Goal: Transaction & Acquisition: Purchase product/service

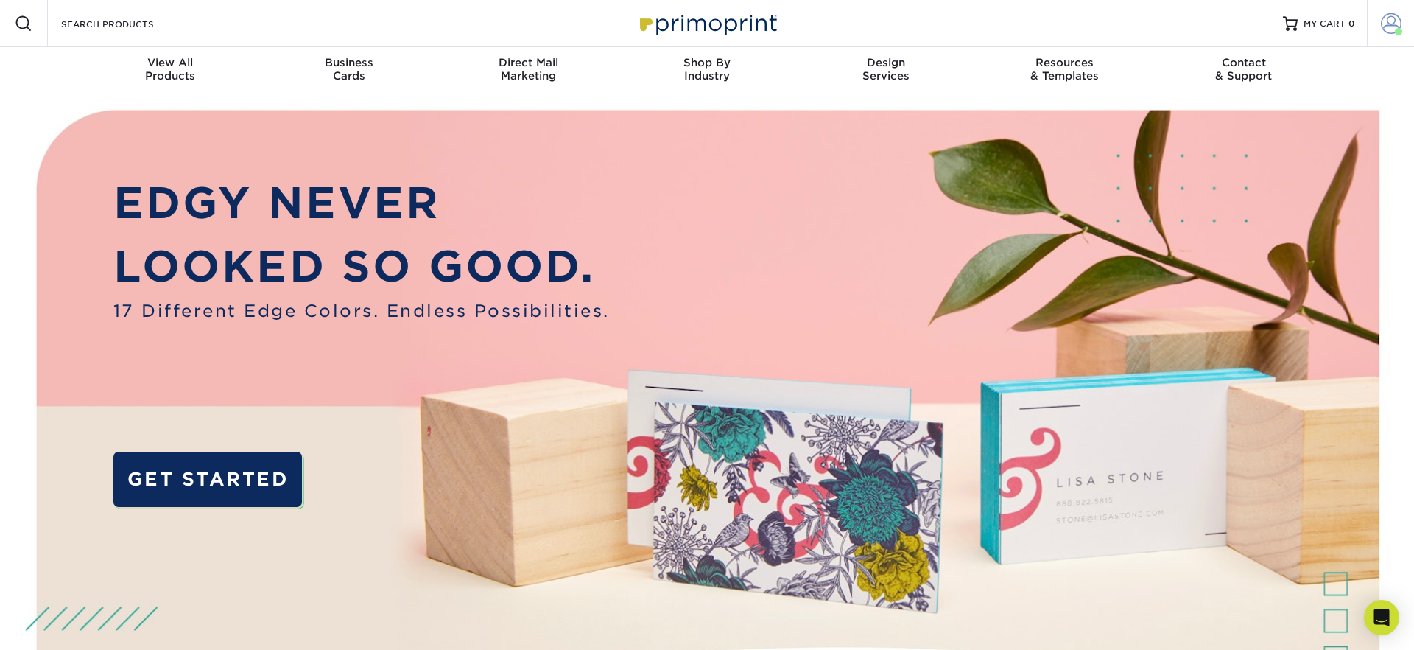
click at [1396, 18] on span at bounding box center [1391, 23] width 21 height 21
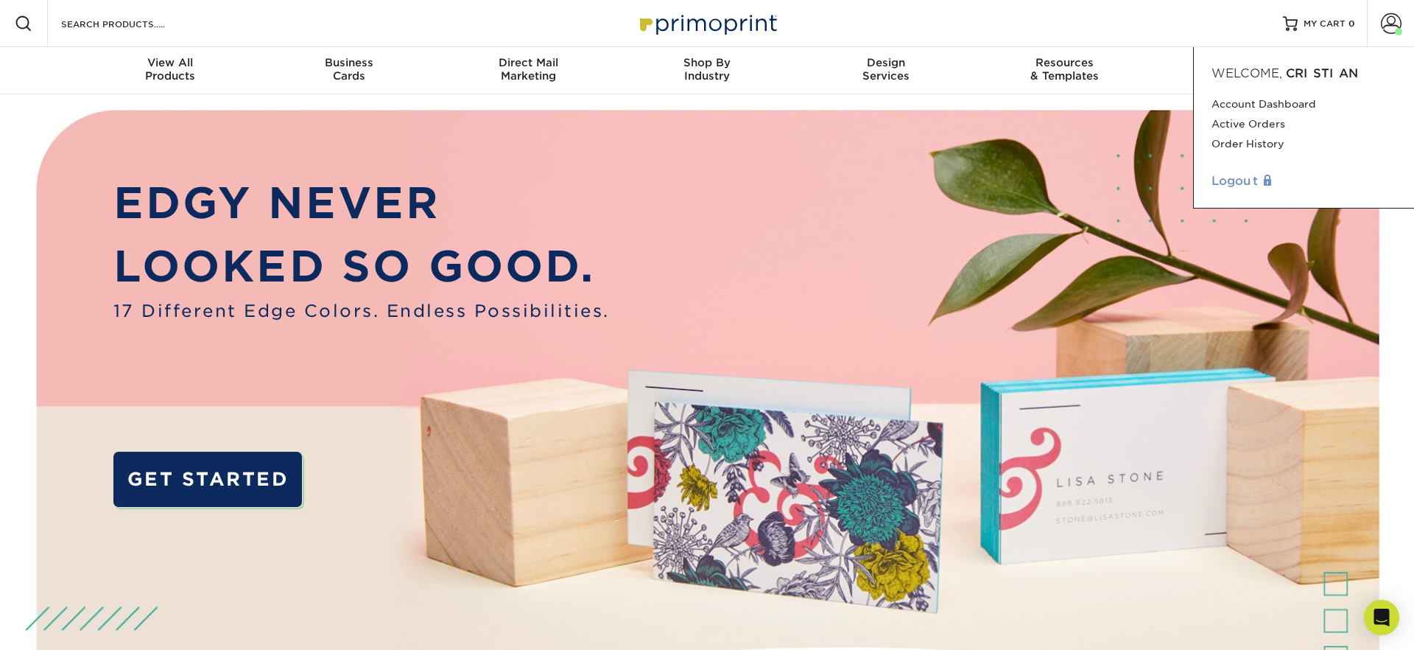
click at [1257, 177] on link "Logout" at bounding box center [1304, 181] width 185 height 18
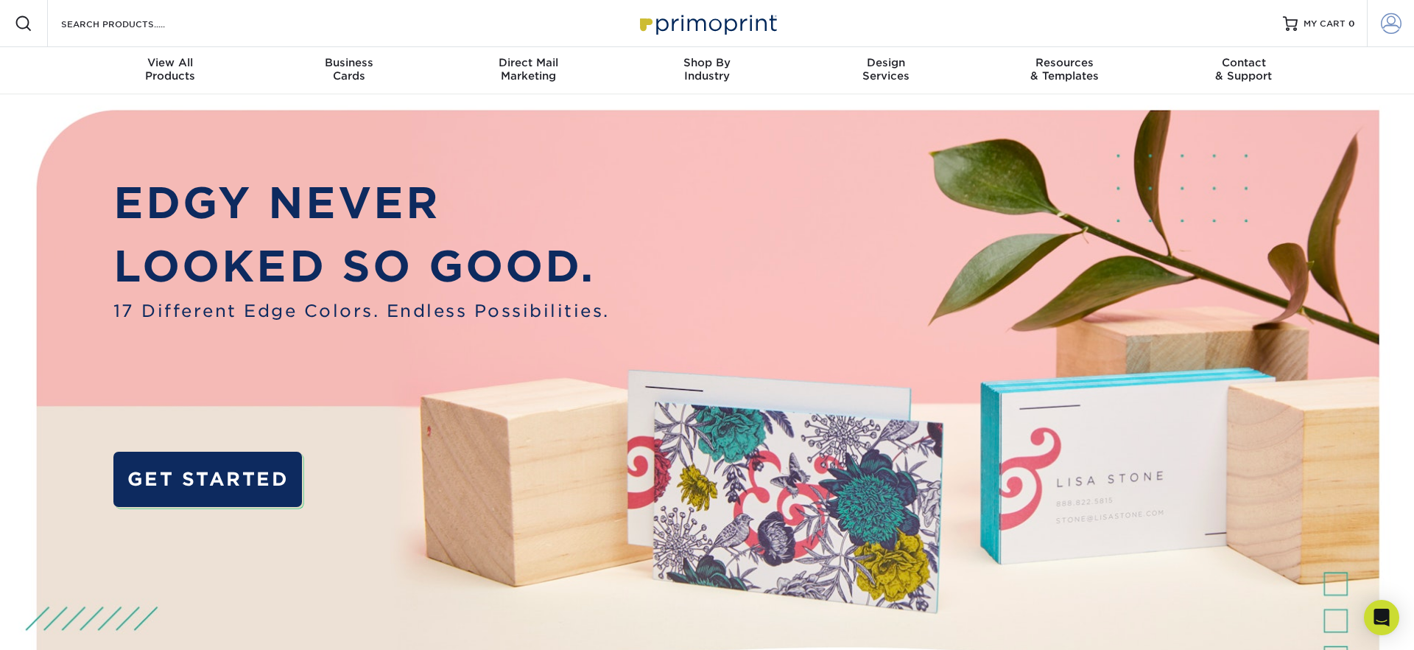
click at [1391, 26] on span at bounding box center [1391, 23] width 21 height 21
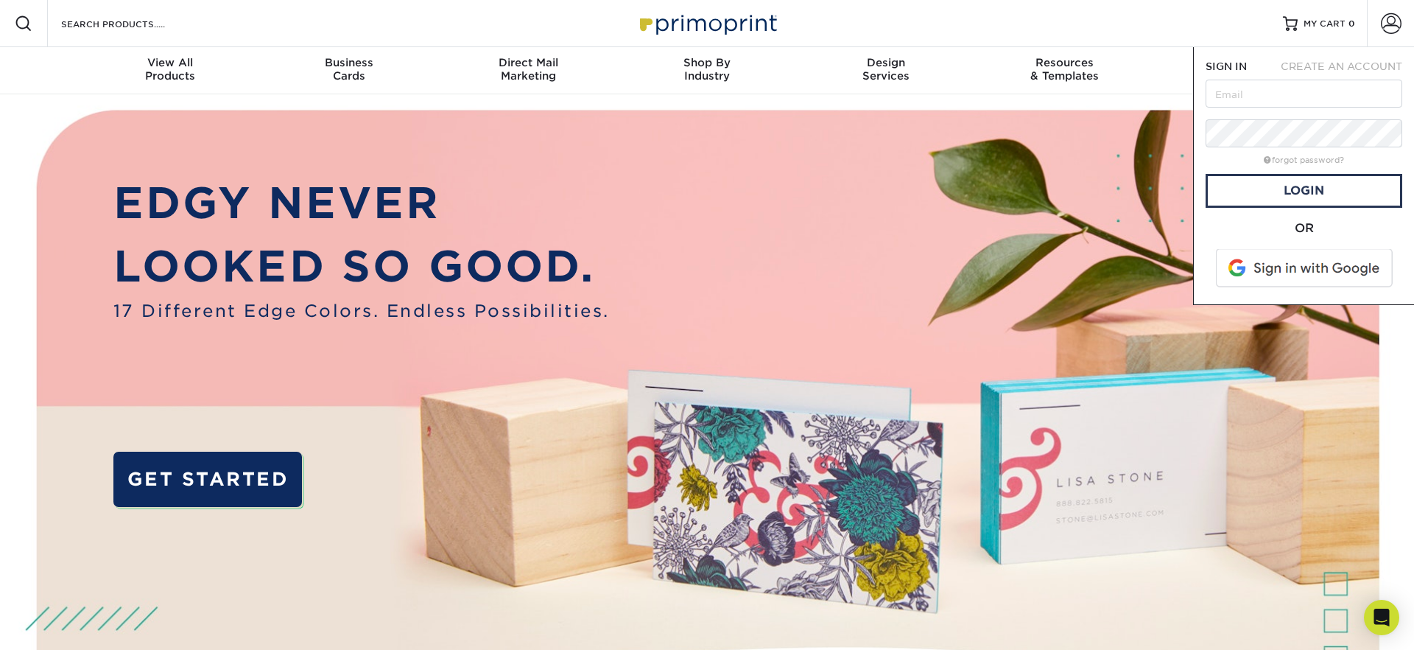
click at [1276, 291] on div "OR" at bounding box center [1304, 255] width 197 height 73
click at [1287, 268] on span at bounding box center [1306, 268] width 188 height 38
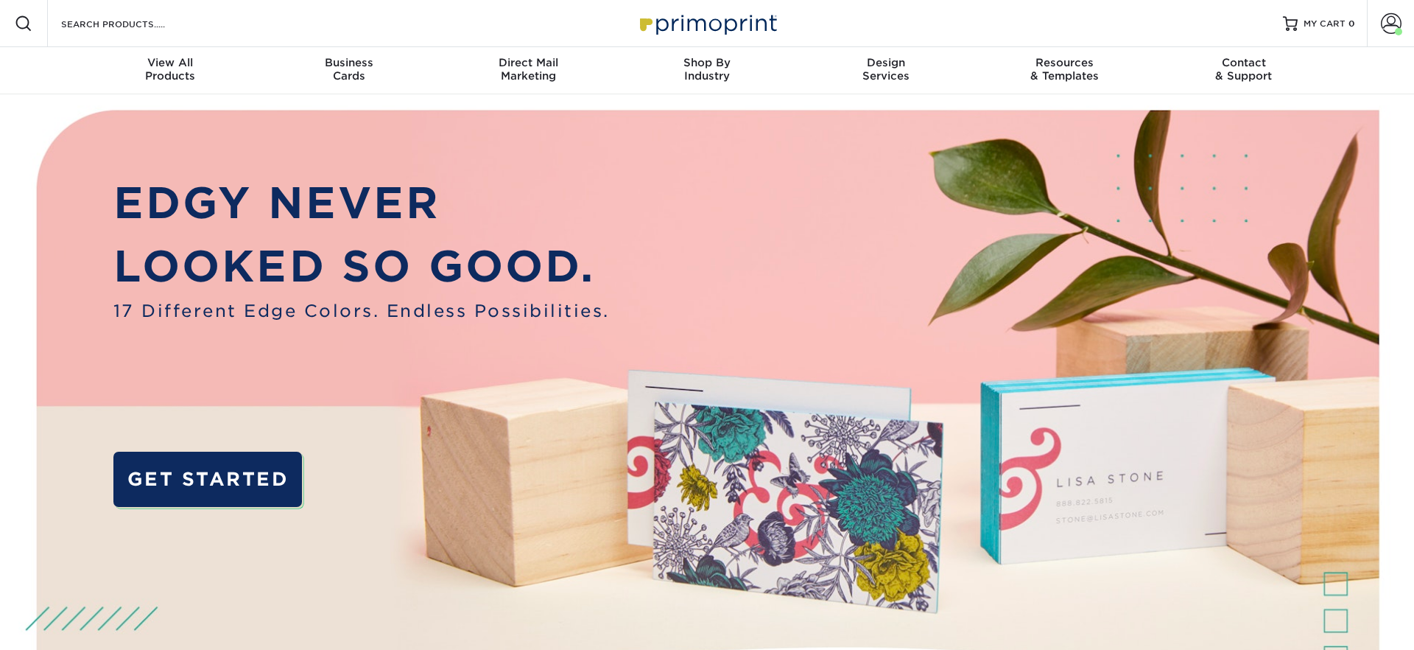
click at [820, 222] on img at bounding box center [707, 444] width 1400 height 700
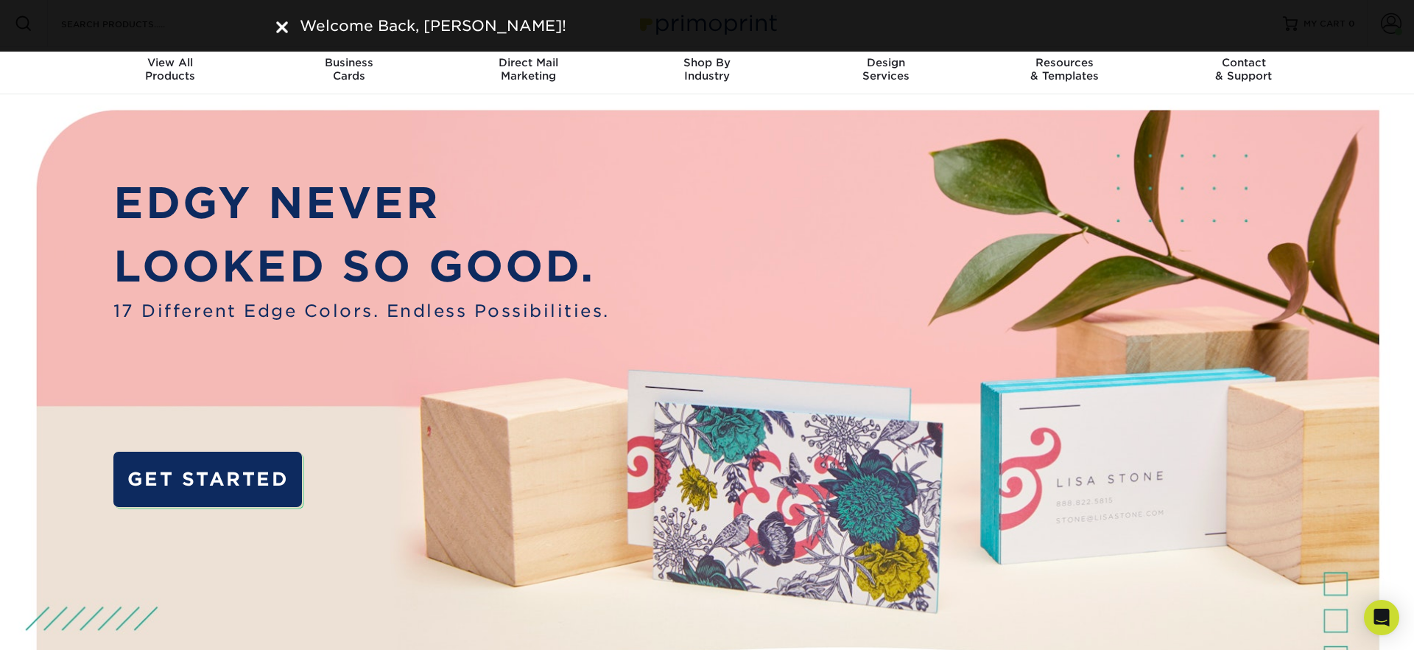
click at [274, 23] on div "Welcome Back, CRISTIAN!" at bounding box center [707, 26] width 884 height 22
drag, startPoint x: 283, startPoint y: 24, endPoint x: 291, endPoint y: 29, distance: 9.2
click at [283, 24] on img at bounding box center [282, 27] width 12 height 12
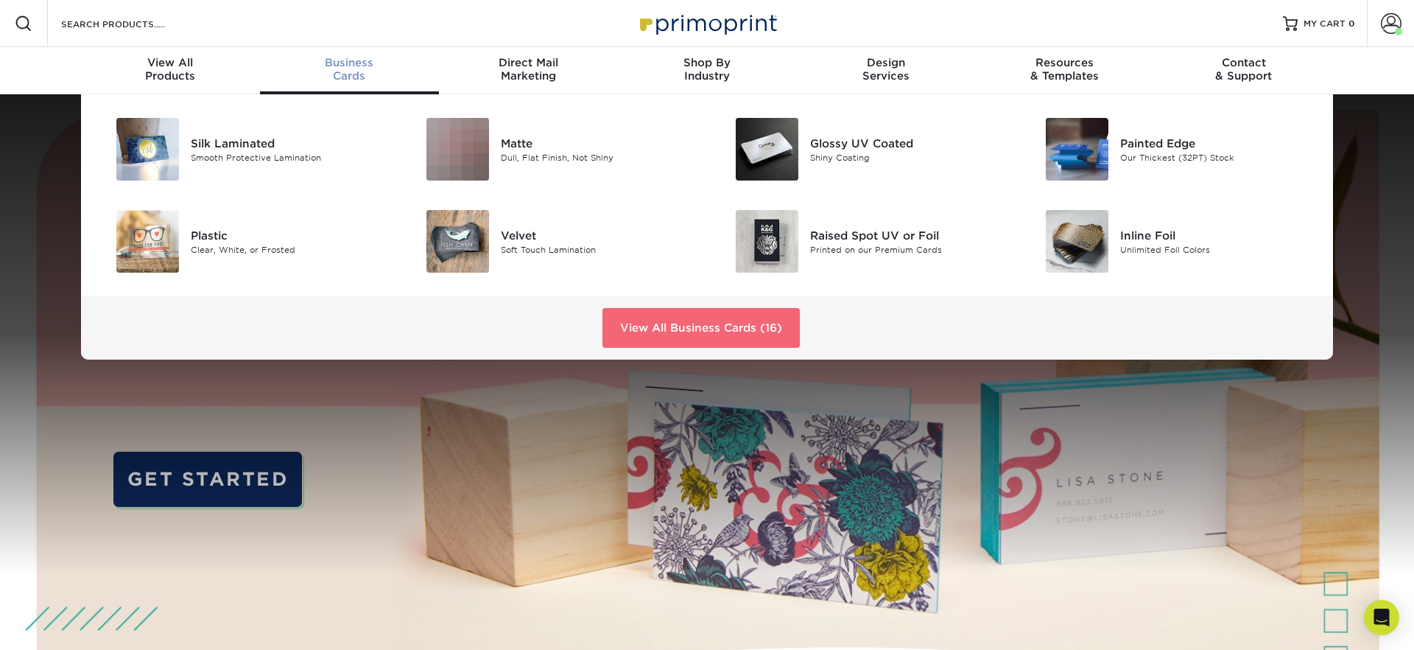
click at [703, 323] on link "View All Business Cards (16)" at bounding box center [700, 328] width 197 height 40
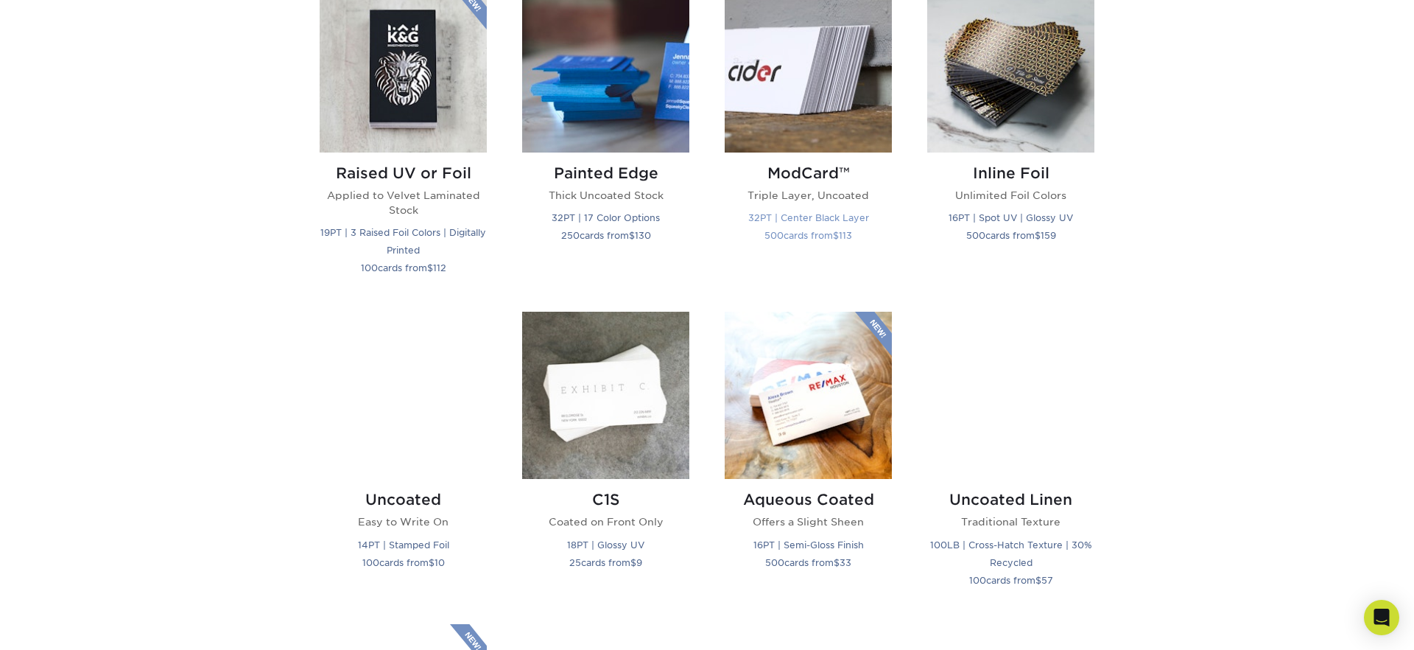
scroll to position [1063, 0]
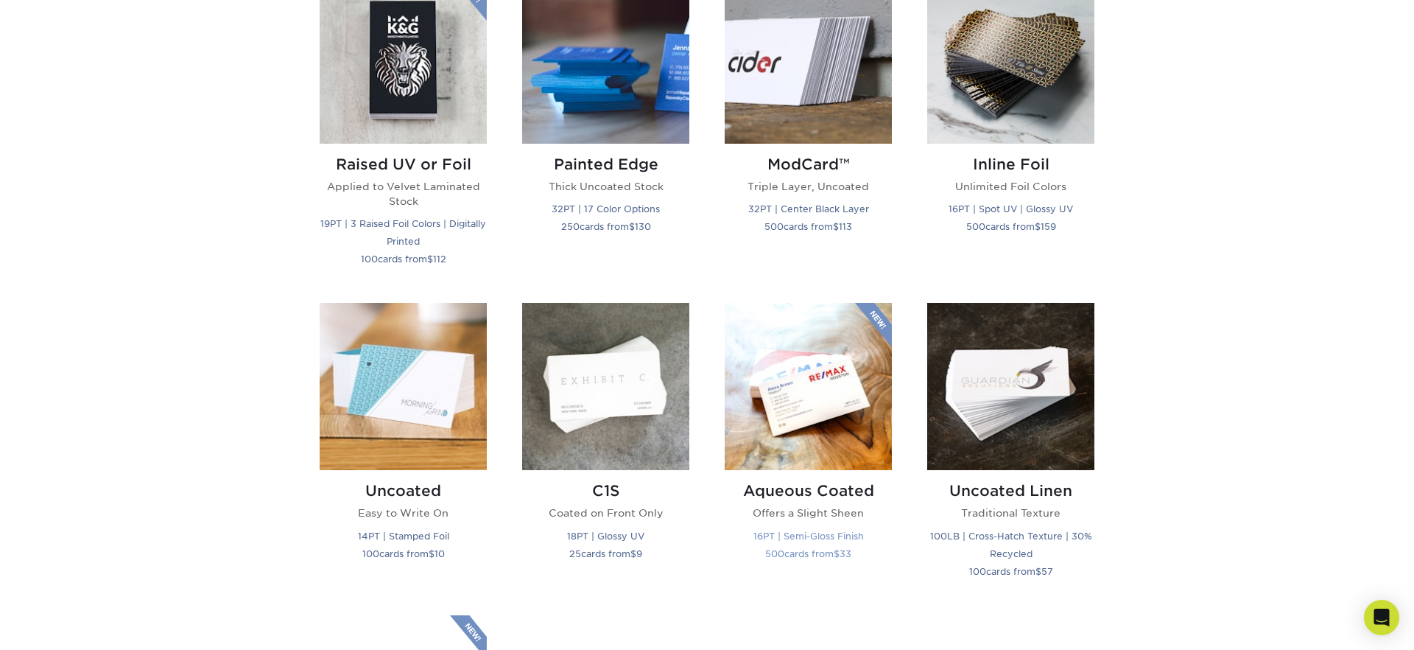
click at [820, 369] on img at bounding box center [808, 386] width 167 height 167
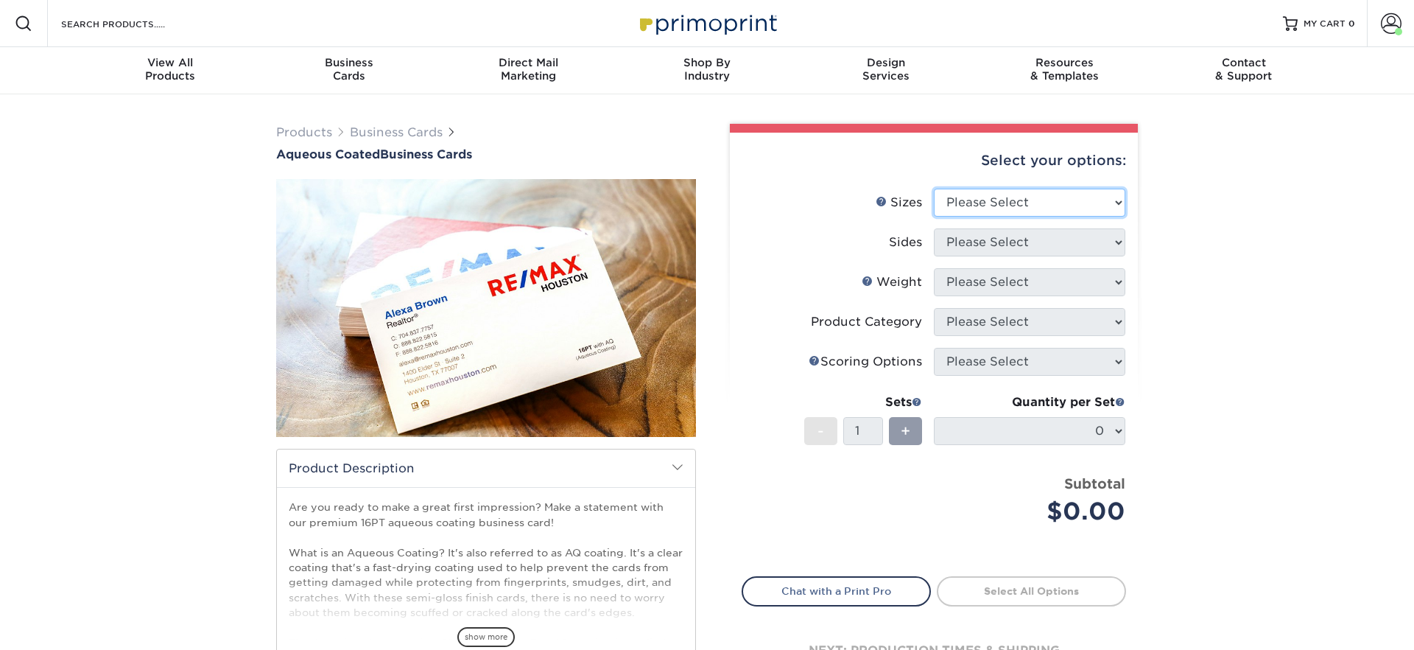
click at [1012, 201] on select "Please Select 1.5" x 3.5" - Mini 1.75" x 3.5" - Mini 2" x 3" - Mini 2" x 3.5" -…" at bounding box center [1029, 203] width 191 height 28
select select "2.00x3.50"
click at [934, 189] on select "Please Select 1.5" x 3.5" - Mini 1.75" x 3.5" - Mini 2" x 3" - Mini 2" x 3.5" -…" at bounding box center [1029, 203] width 191 height 28
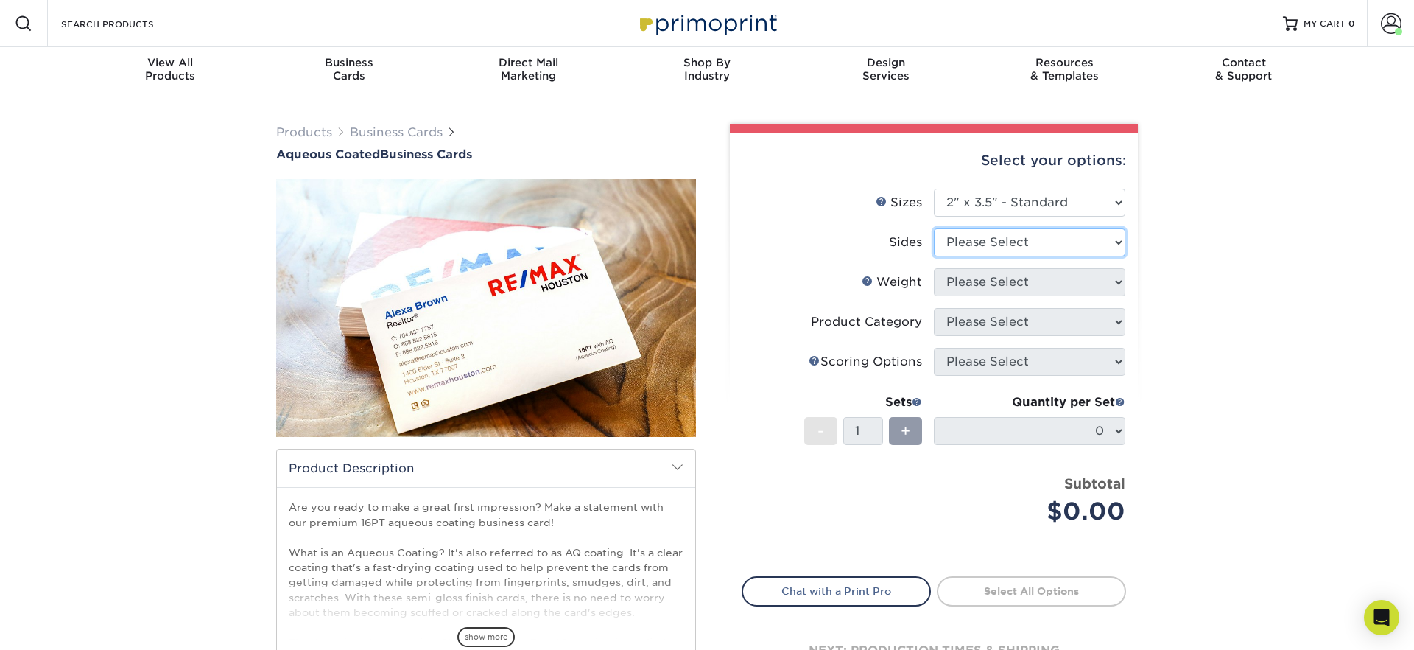
click at [1002, 237] on select "Please Select Print Both Sides Print Front Only" at bounding box center [1029, 242] width 191 height 28
select select "13abbda7-1d64-4f25-8bb2-c179b224825d"
click at [934, 228] on select "Please Select Print Both Sides Print Front Only" at bounding box center [1029, 242] width 191 height 28
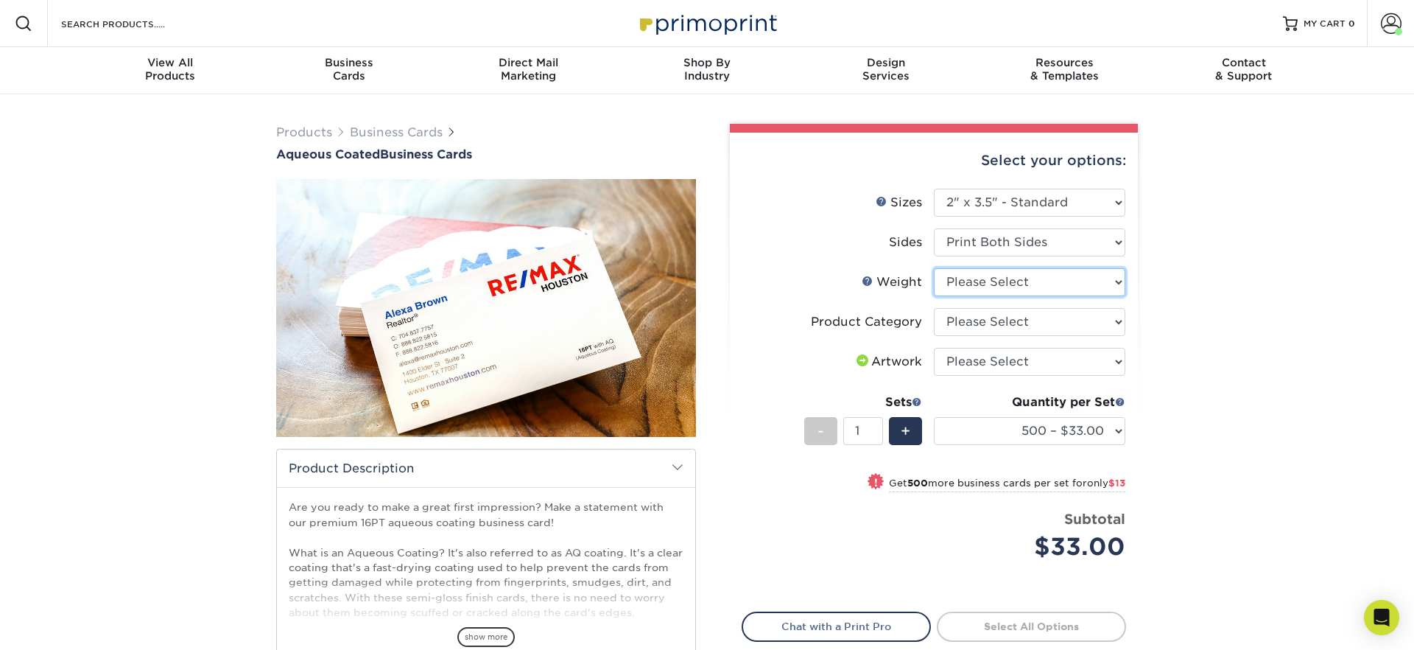
click at [1008, 284] on select "Please Select 16PT" at bounding box center [1029, 282] width 191 height 28
select select "16PT"
click at [934, 268] on select "Please Select 16PT" at bounding box center [1029, 282] width 191 height 28
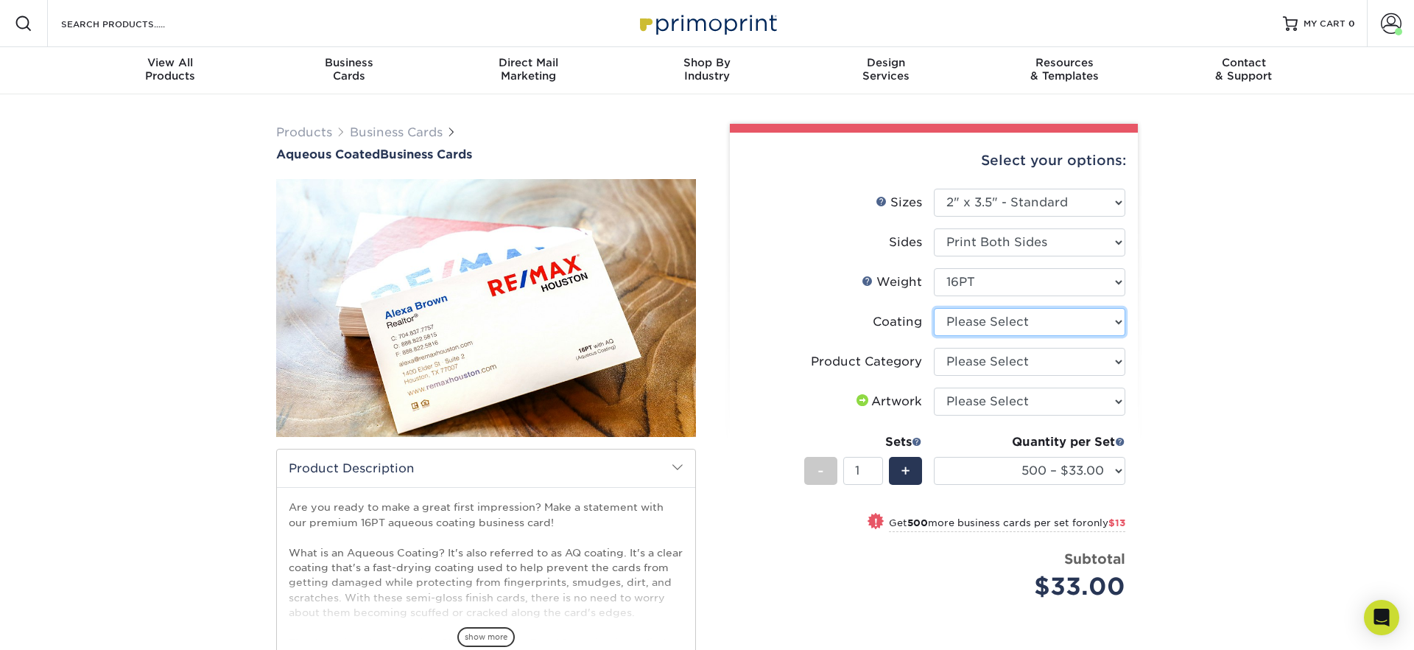
click at [997, 322] on select at bounding box center [1029, 322] width 191 height 28
select select "d41dab50-ff65-4f4f-bb17-2afe4d36ae33"
click at [934, 308] on select at bounding box center [1029, 322] width 191 height 28
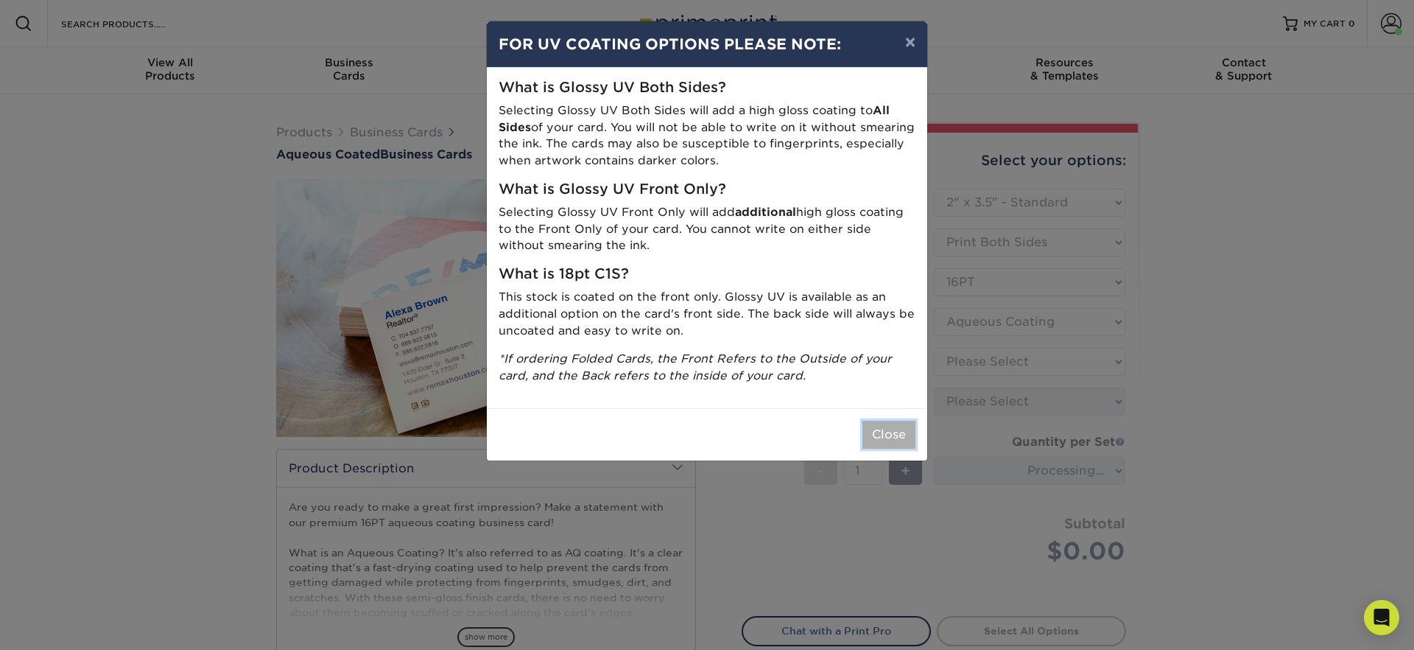
click at [897, 429] on button "Close" at bounding box center [888, 435] width 53 height 28
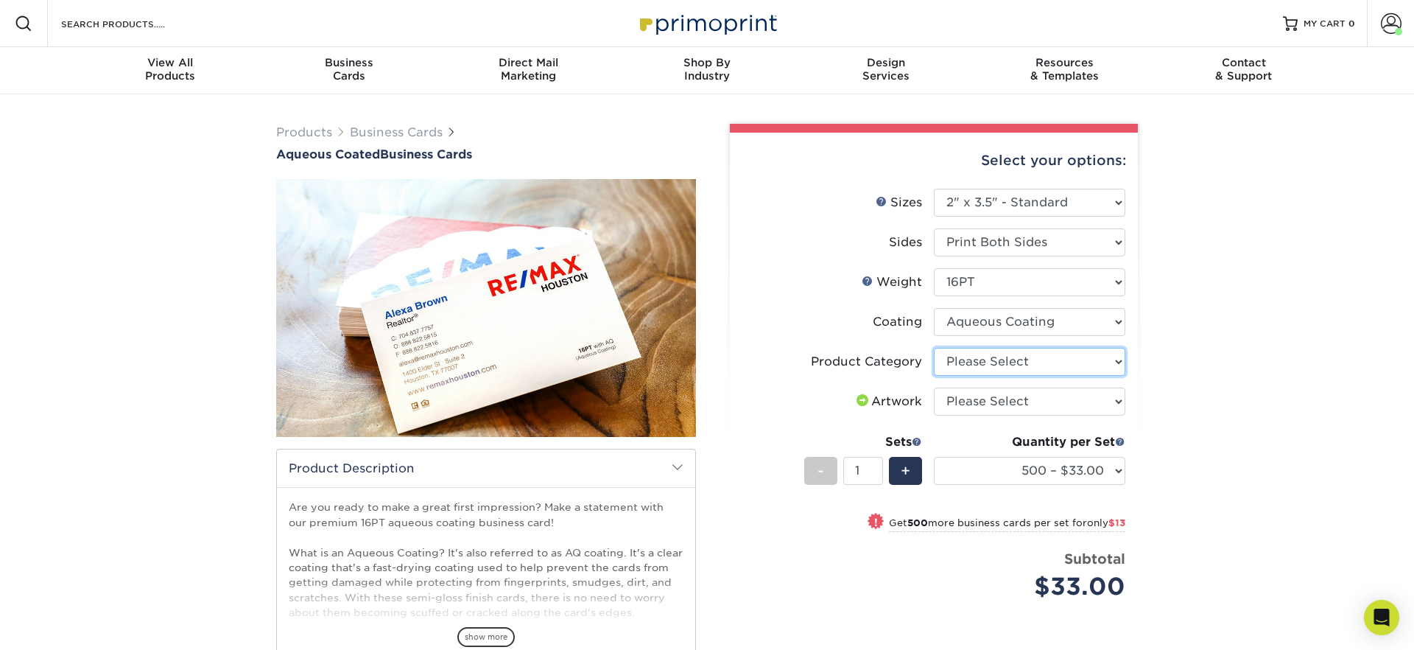
click at [988, 361] on select "Please Select Business Cards" at bounding box center [1029, 362] width 191 height 28
select select "3b5148f1-0588-4f88-a218-97bcfdce65c1"
click at [934, 348] on select "Please Select Business Cards" at bounding box center [1029, 362] width 191 height 28
click at [975, 402] on select "Please Select I will upload files I need a design - $100" at bounding box center [1029, 401] width 191 height 28
select select "upload"
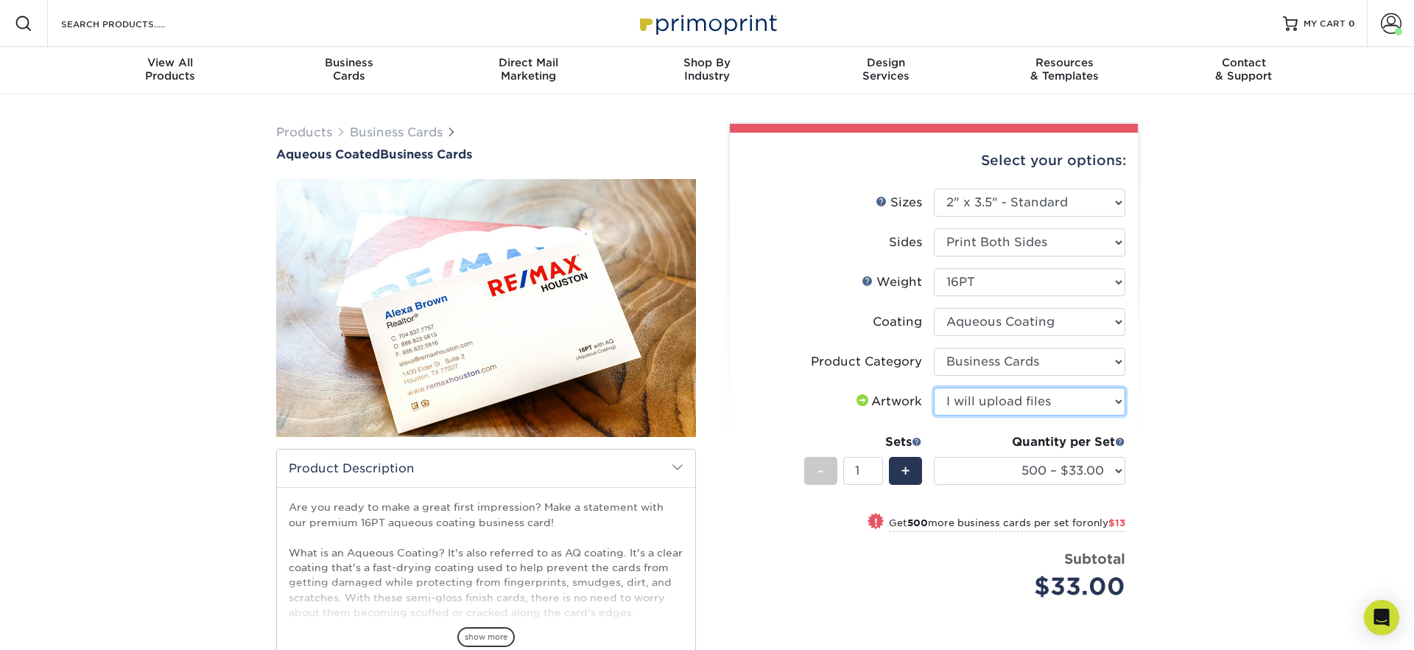
click at [934, 387] on select "Please Select I will upload files I need a design - $100" at bounding box center [1029, 401] width 191 height 28
click at [988, 317] on select at bounding box center [1029, 322] width 191 height 28
click at [934, 308] on select at bounding box center [1029, 322] width 191 height 28
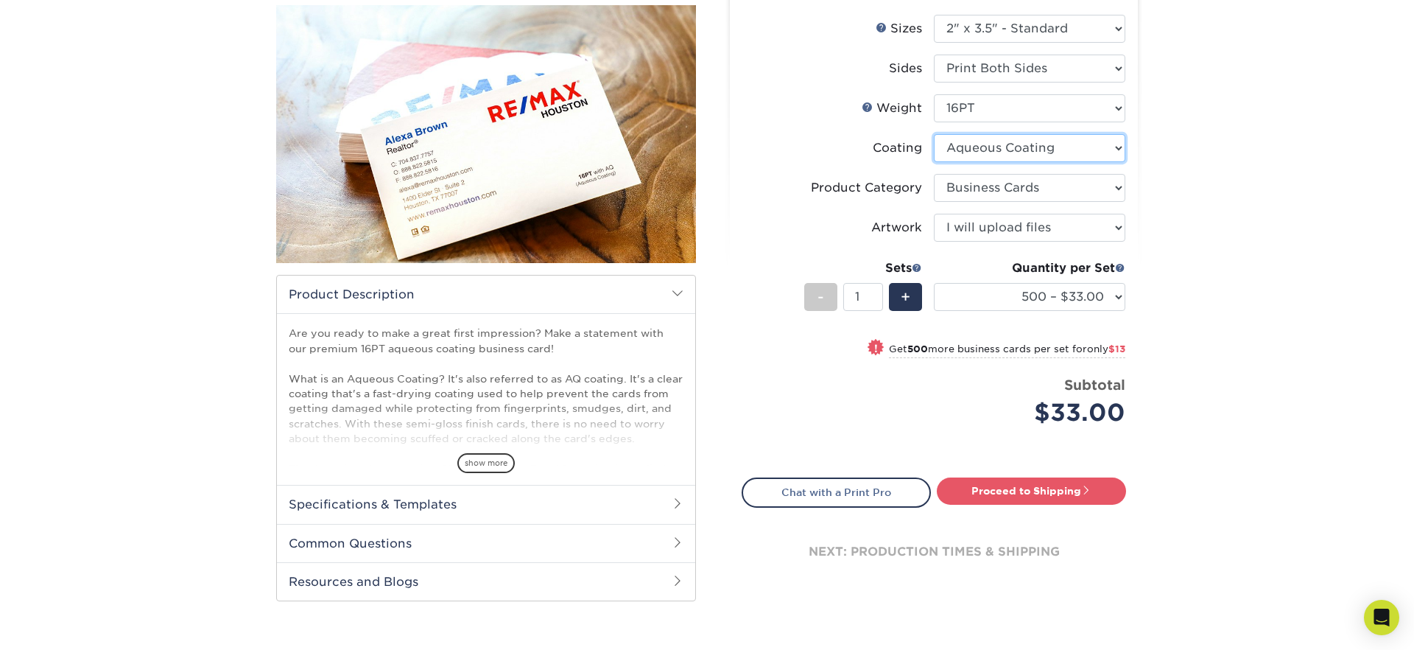
scroll to position [306, 0]
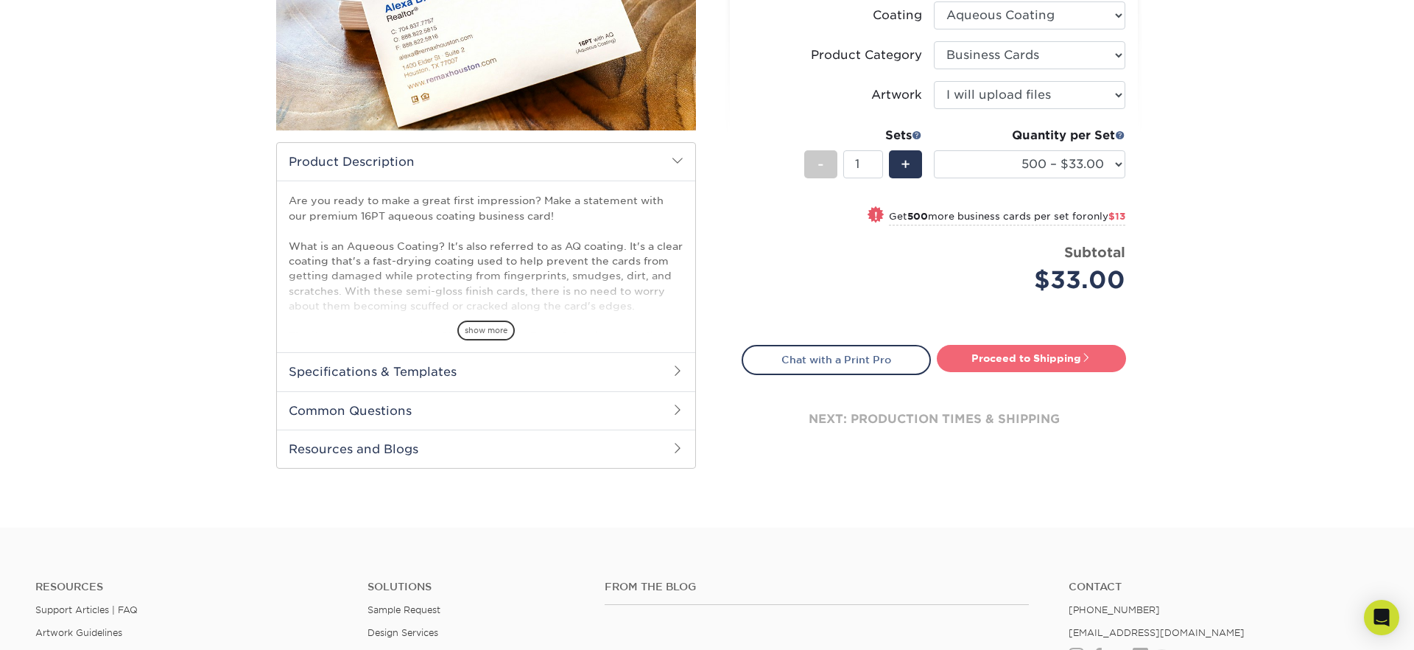
click at [1029, 359] on link "Proceed to Shipping" at bounding box center [1031, 358] width 189 height 27
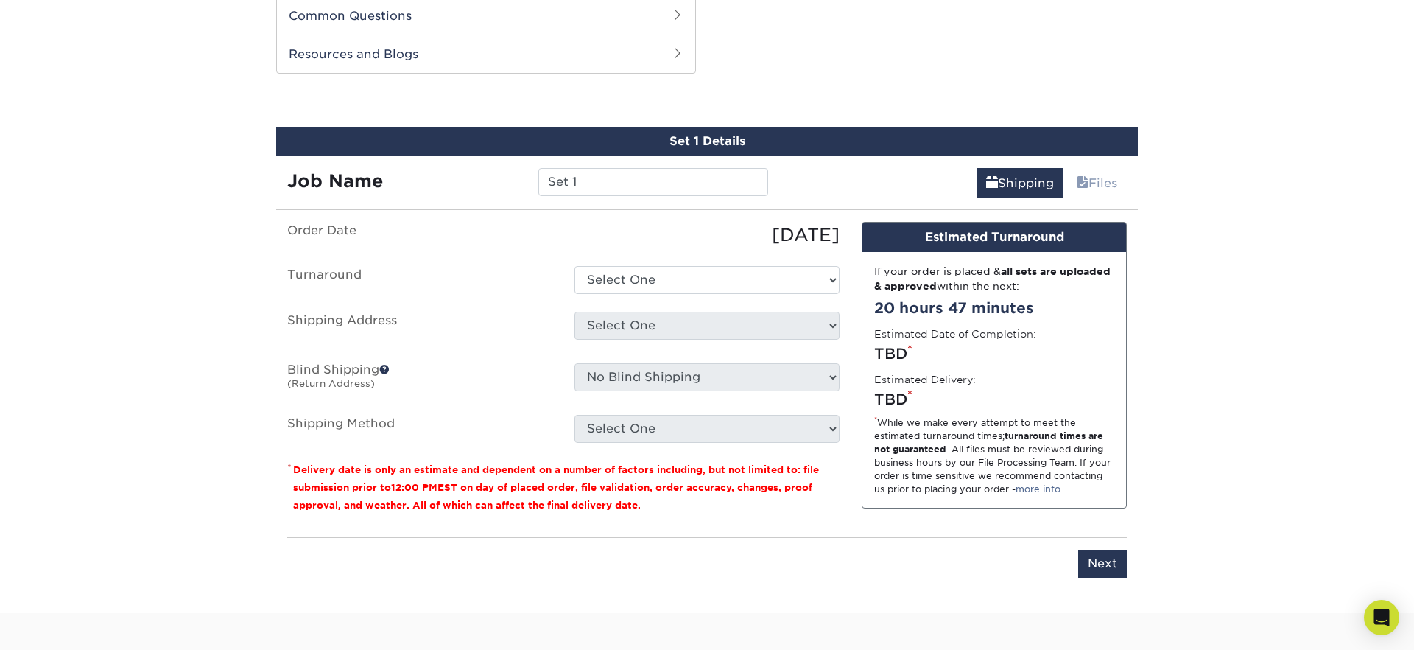
scroll to position [703, 0]
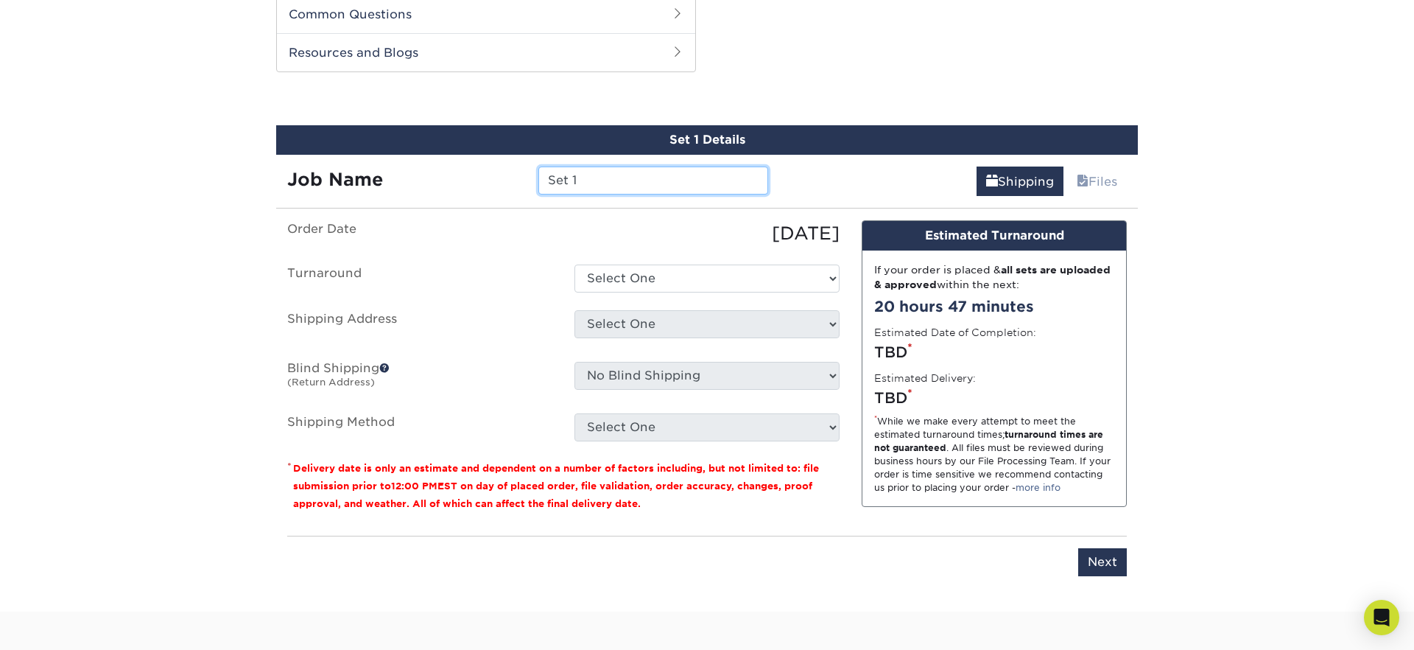
drag, startPoint x: 629, startPoint y: 182, endPoint x: 488, endPoint y: 166, distance: 142.3
click at [488, 166] on div "Job Name Set 1" at bounding box center [527, 180] width 503 height 28
type input "[PERSON_NAME]"
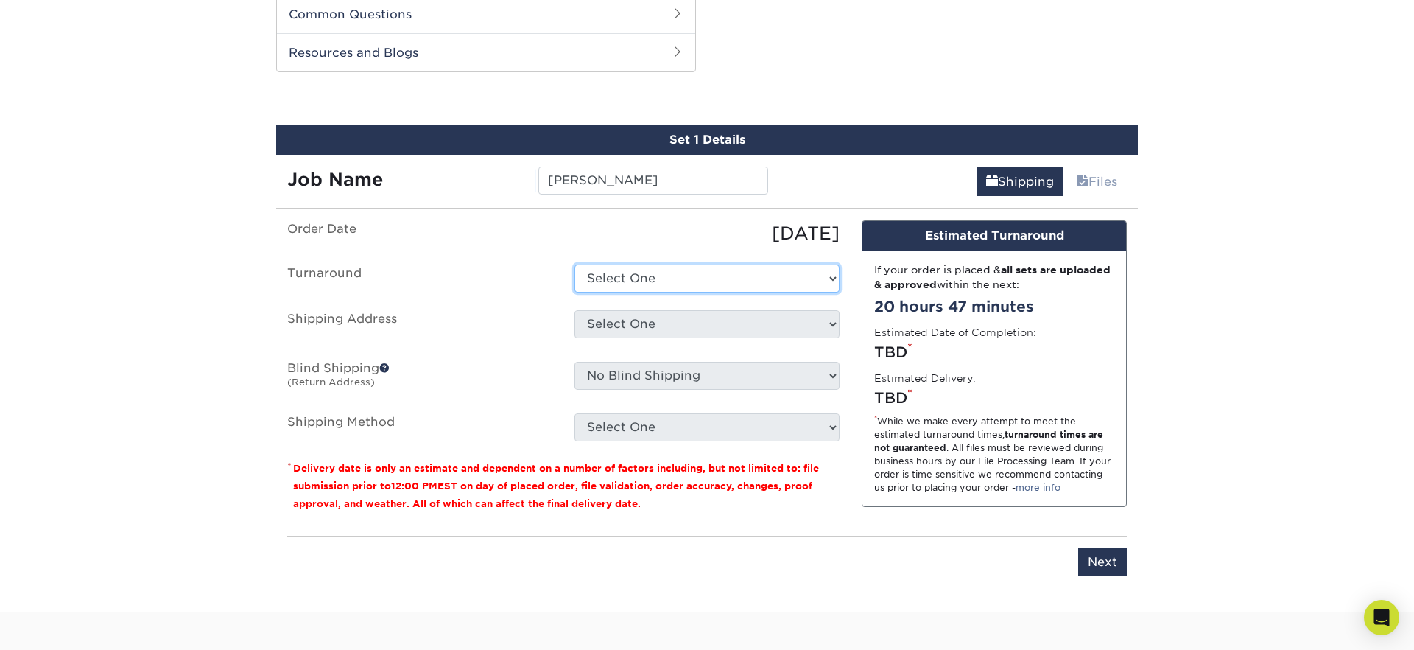
click at [631, 276] on select "Select One 2-4 Business Days 2 Day Next Business Day" at bounding box center [706, 278] width 265 height 28
select select "6247fa13-6ec4-4bd5-81ce-27fae4b5d043"
click at [574, 264] on select "Select One 2-4 Business Days 2 Day Next Business Day" at bounding box center [706, 278] width 265 height 28
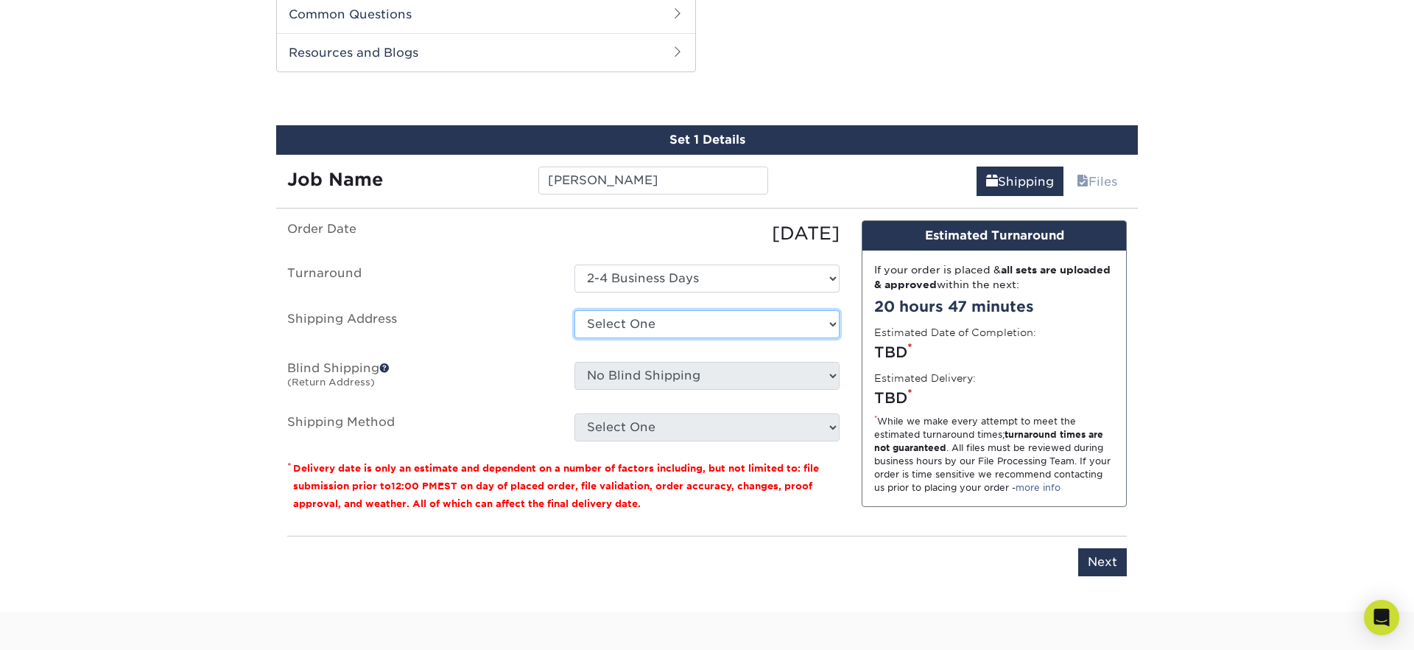
click at [633, 328] on select "Select One 176 S Mountain View Abraham Romero ACO GENERAL CONSTRUCTION Adrian M…" at bounding box center [706, 324] width 265 height 28
select select "newaddress"
click at [574, 310] on select "Select One 176 S Mountain View Abraham Romero ACO GENERAL CONSTRUCTION Adrian M…" at bounding box center [706, 324] width 265 height 28
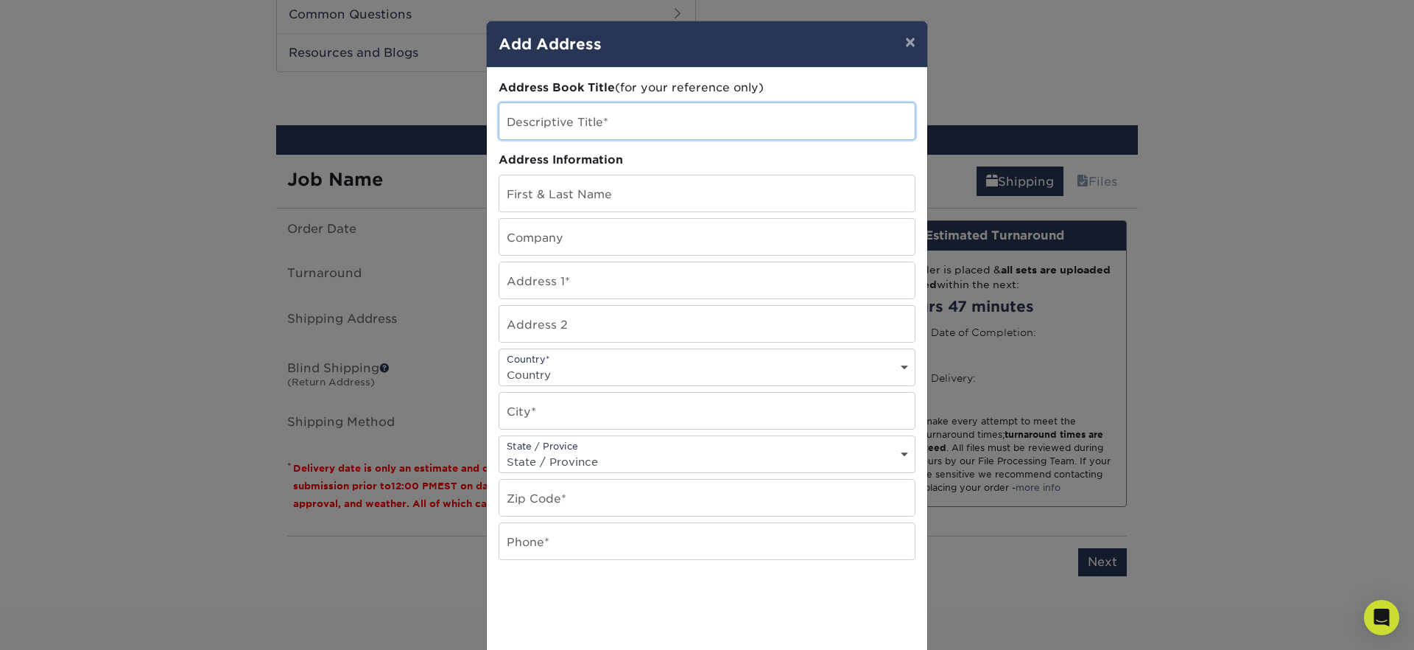
click at [594, 122] on input "text" at bounding box center [706, 121] width 415 height 36
type input "[PERSON_NAME]"
click at [551, 236] on input "text" at bounding box center [706, 237] width 415 height 36
type input "JRZ Painting Corp"
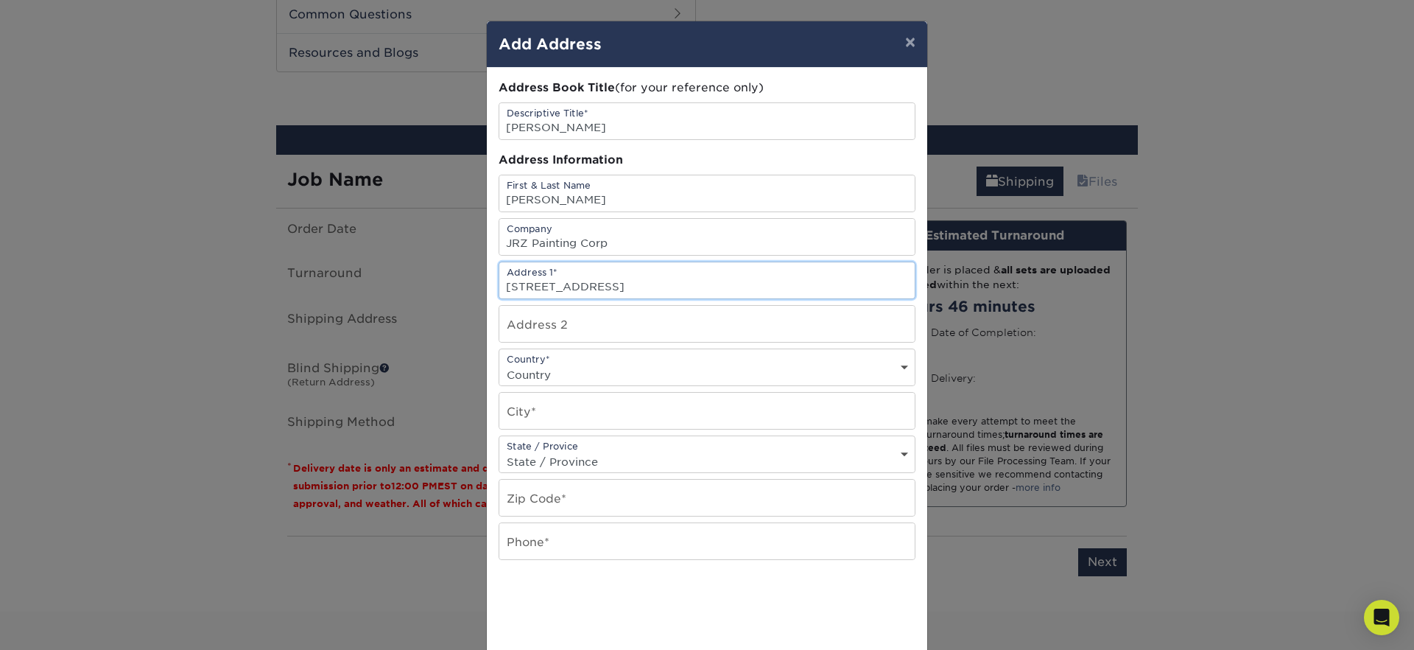
type input "5460 Thornwood Drive"
click at [601, 365] on select "Country United States Canada ----------------------------- Afghanistan Albania …" at bounding box center [706, 374] width 415 height 21
select select "US"
click at [499, 364] on select "Country United States Canada ----------------------------- Afghanistan Albania …" at bounding box center [706, 374] width 415 height 21
click at [578, 414] on input "text" at bounding box center [706, 411] width 415 height 36
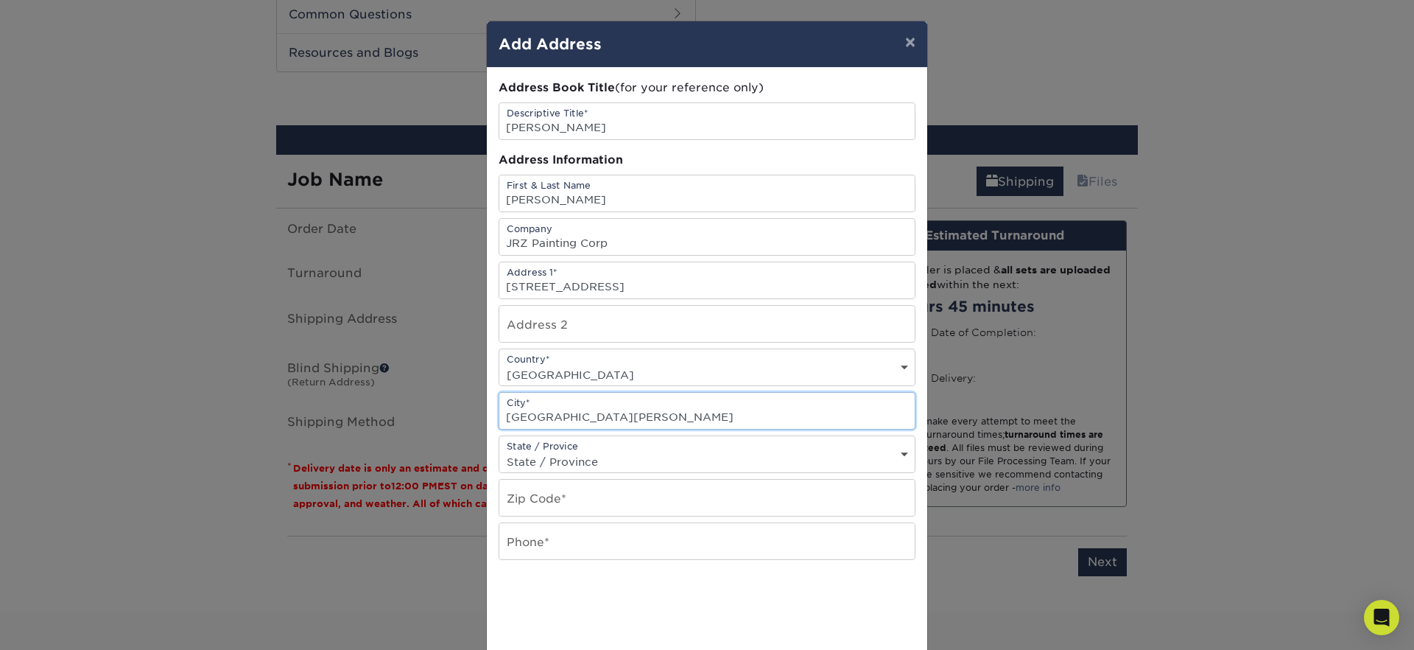
type input "San Jose"
click at [574, 469] on select "State / Province Alabama Alaska Arizona Arkansas California Colorado Connecticu…" at bounding box center [706, 461] width 415 height 21
select select "CA"
click at [499, 451] on select "State / Province Alabama Alaska Arizona Arkansas California Colorado Connecticu…" at bounding box center [706, 461] width 415 height 21
click at [544, 499] on input "text" at bounding box center [706, 497] width 415 height 36
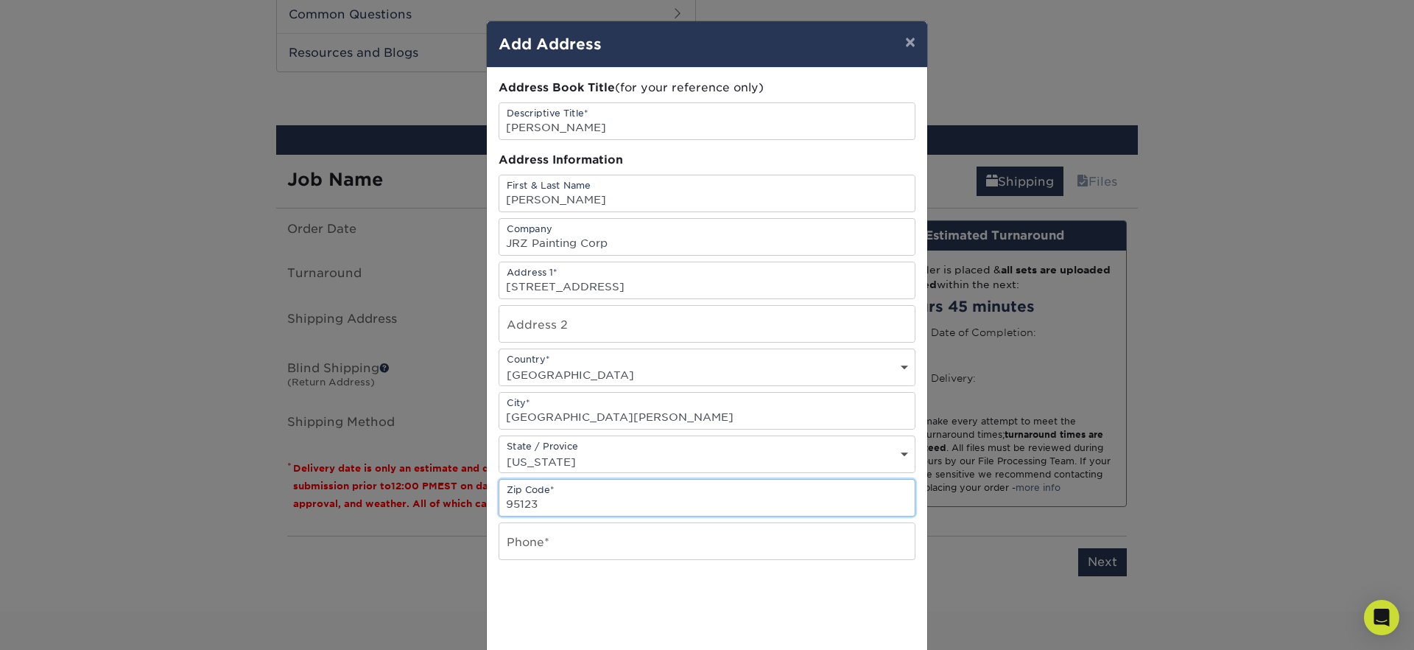
type input "95123"
click at [565, 551] on input "text" at bounding box center [706, 541] width 415 height 36
type input "4"
type input "(408) 210 2549"
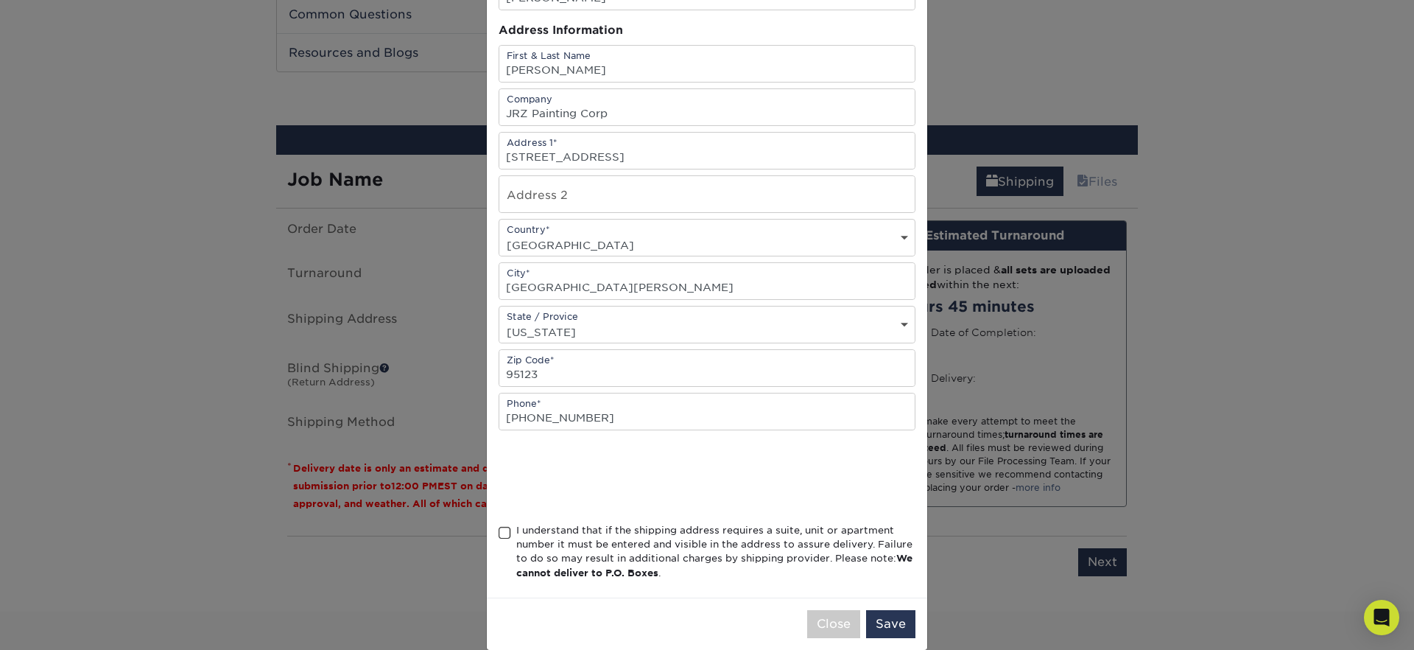
scroll to position [151, 0]
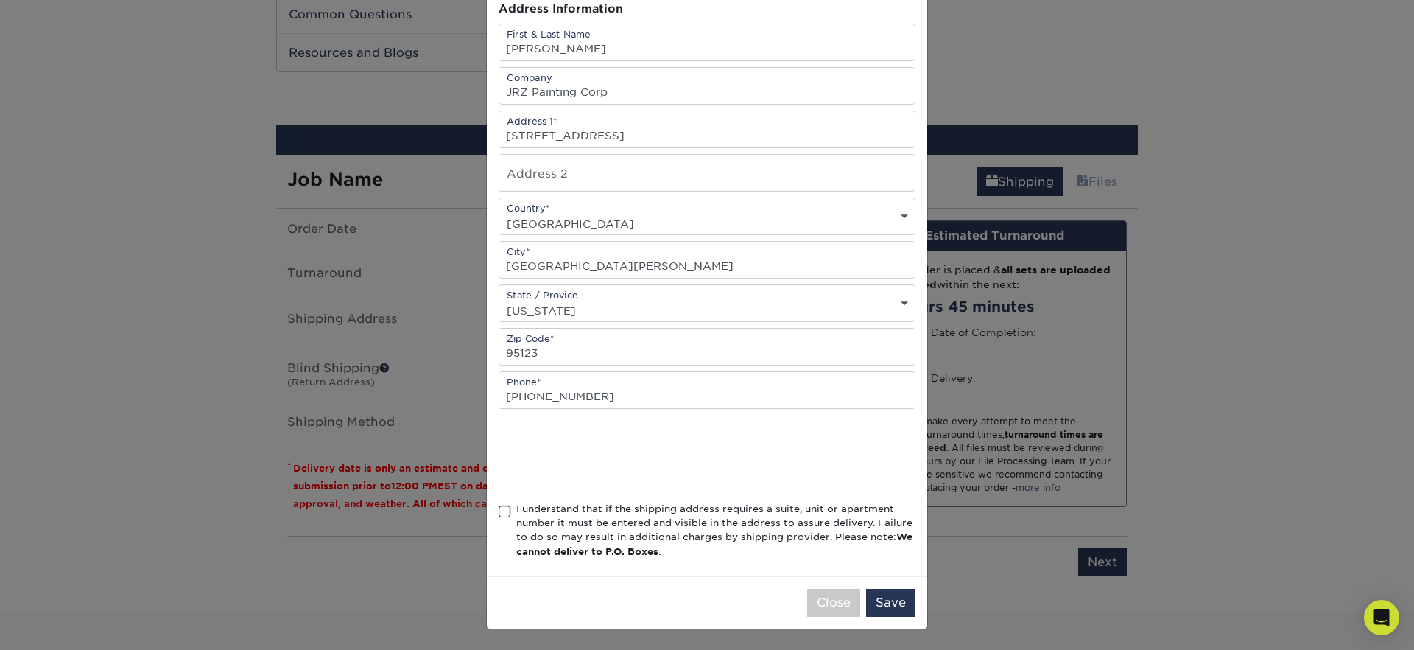
drag, startPoint x: 507, startPoint y: 508, endPoint x: 558, endPoint y: 518, distance: 52.4
click at [506, 508] on span at bounding box center [505, 512] width 13 height 14
click at [0, 0] on input "I understand that if the shipping address requires a suite, unit or apartment n…" at bounding box center [0, 0] width 0 height 0
click at [892, 605] on button "Save" at bounding box center [890, 602] width 49 height 28
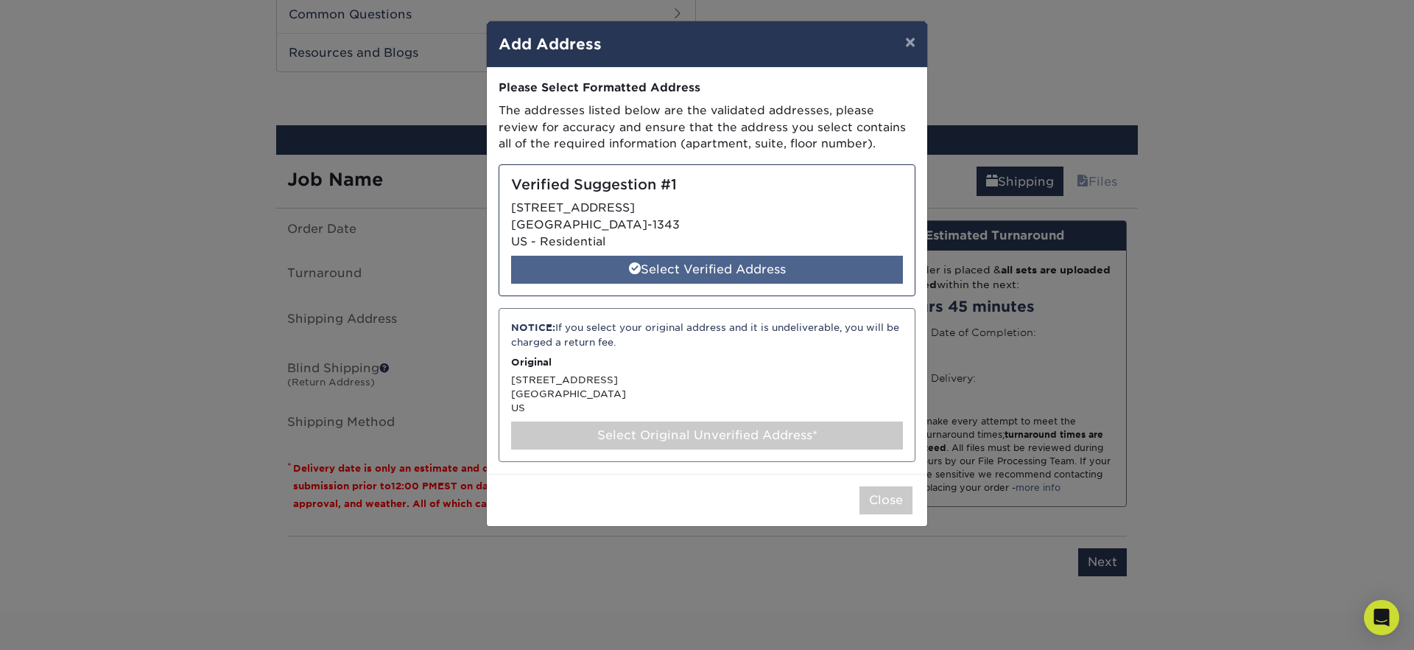
click at [682, 264] on div "Select Verified Address" at bounding box center [707, 270] width 392 height 28
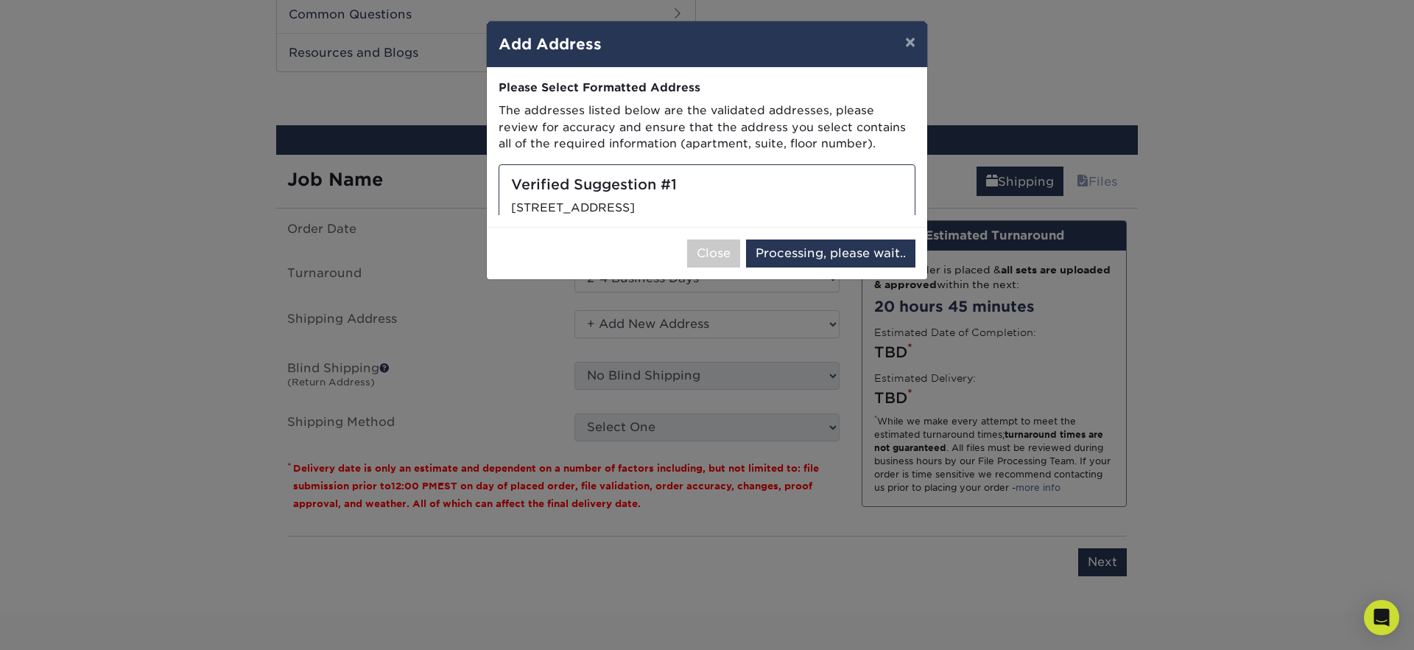
select select "285566"
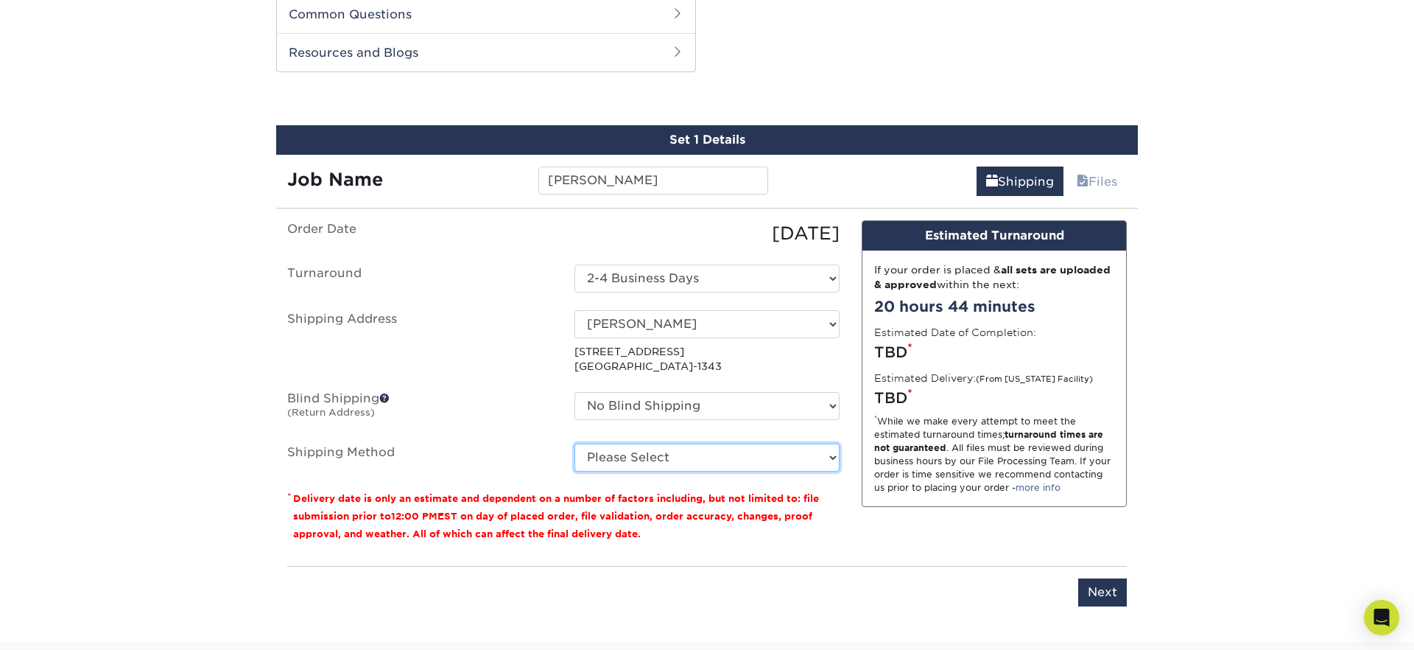
click at [690, 455] on select "Please Select Ground Shipping (+$8.96) 3 Day Shipping Service (+$20.04) 2 Day A…" at bounding box center [706, 457] width 265 height 28
select select "03"
click at [574, 443] on select "Please Select Ground Shipping (+$8.96) 3 Day Shipping Service (+$20.04) 2 Day A…" at bounding box center [706, 457] width 265 height 28
click at [1100, 604] on input "Next" at bounding box center [1102, 592] width 49 height 28
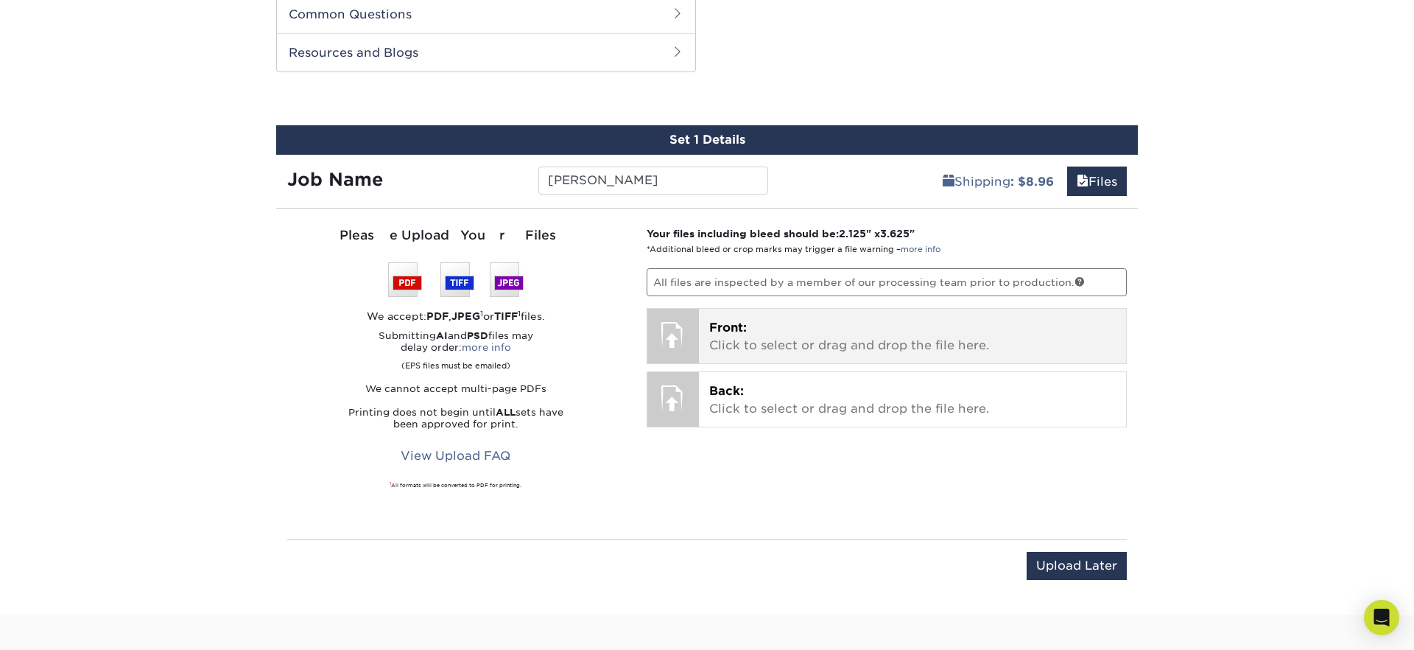
click at [781, 355] on div "Front: Click to select or drag and drop the file here. Choose file" at bounding box center [913, 336] width 428 height 55
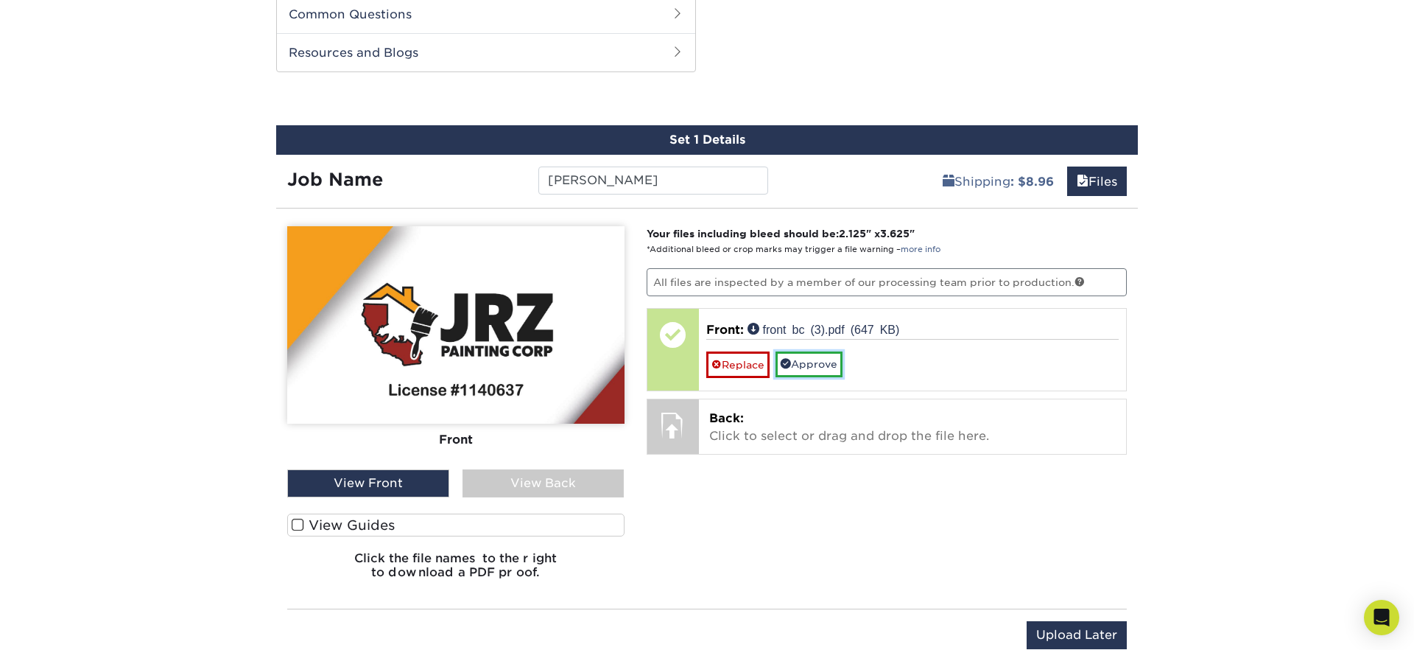
click at [815, 369] on link "Approve" at bounding box center [809, 363] width 67 height 25
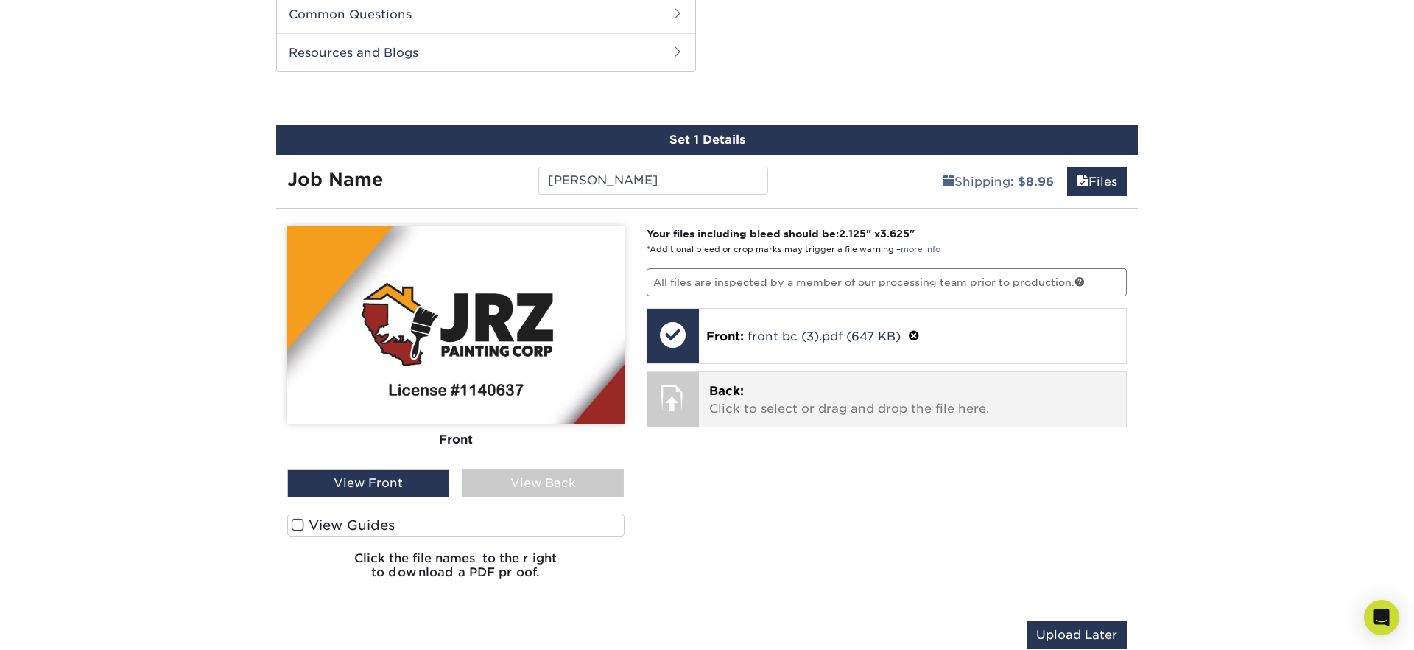
click at [779, 404] on p "Back: Click to select or drag and drop the file here." at bounding box center [912, 399] width 407 height 35
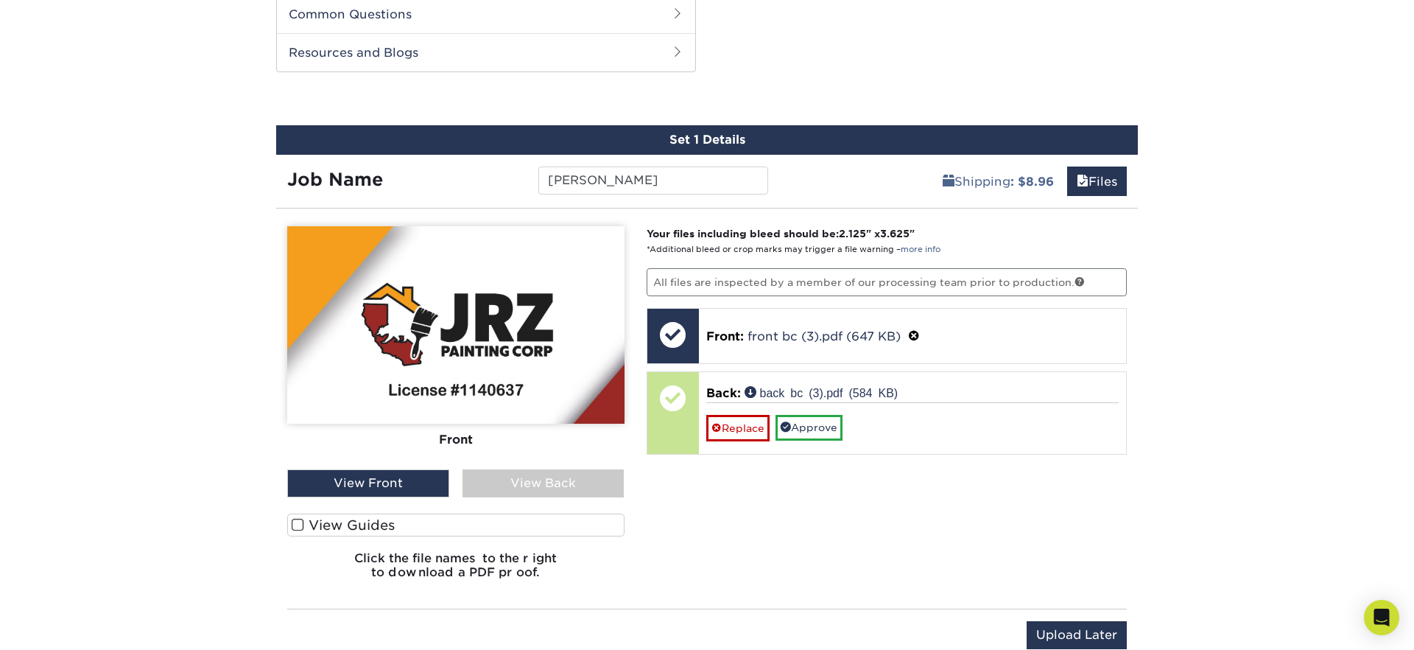
click at [583, 486] on div "View Back" at bounding box center [544, 483] width 162 height 28
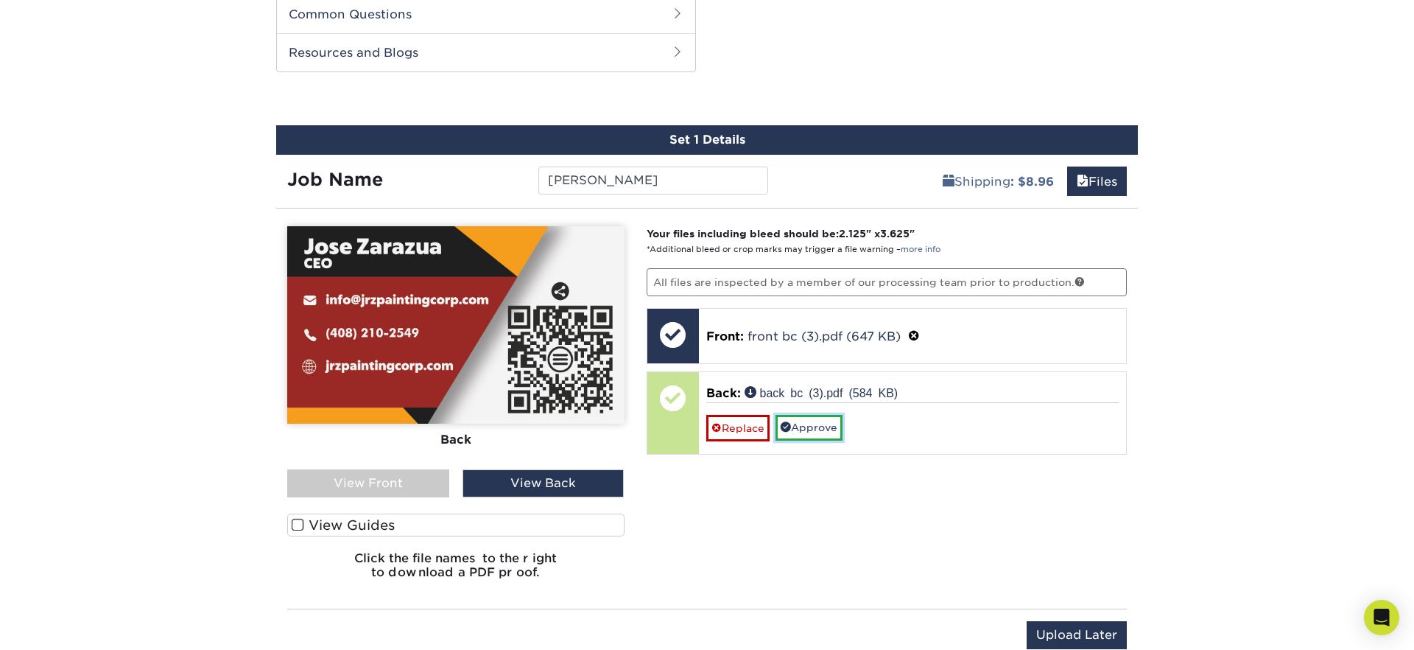
click at [818, 431] on link "Approve" at bounding box center [809, 427] width 67 height 25
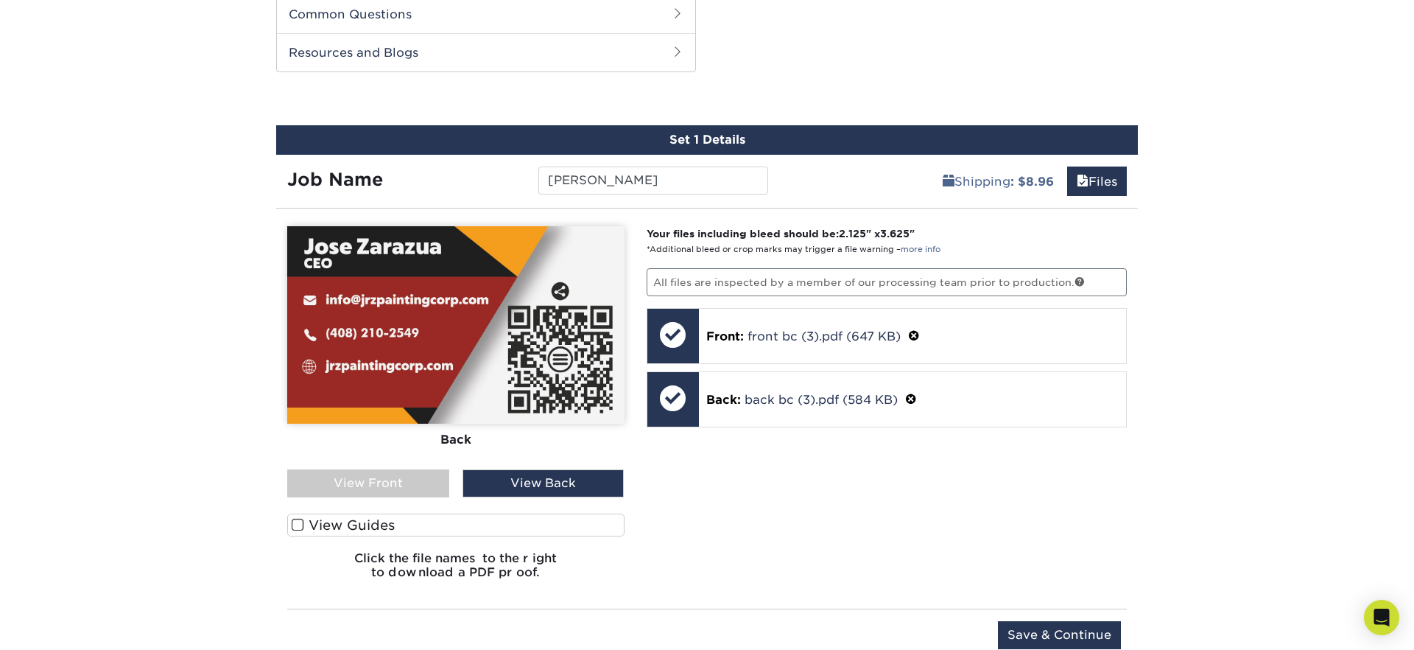
click at [299, 523] on span at bounding box center [298, 525] width 13 height 14
click at [0, 0] on input "View Guides" at bounding box center [0, 0] width 0 height 0
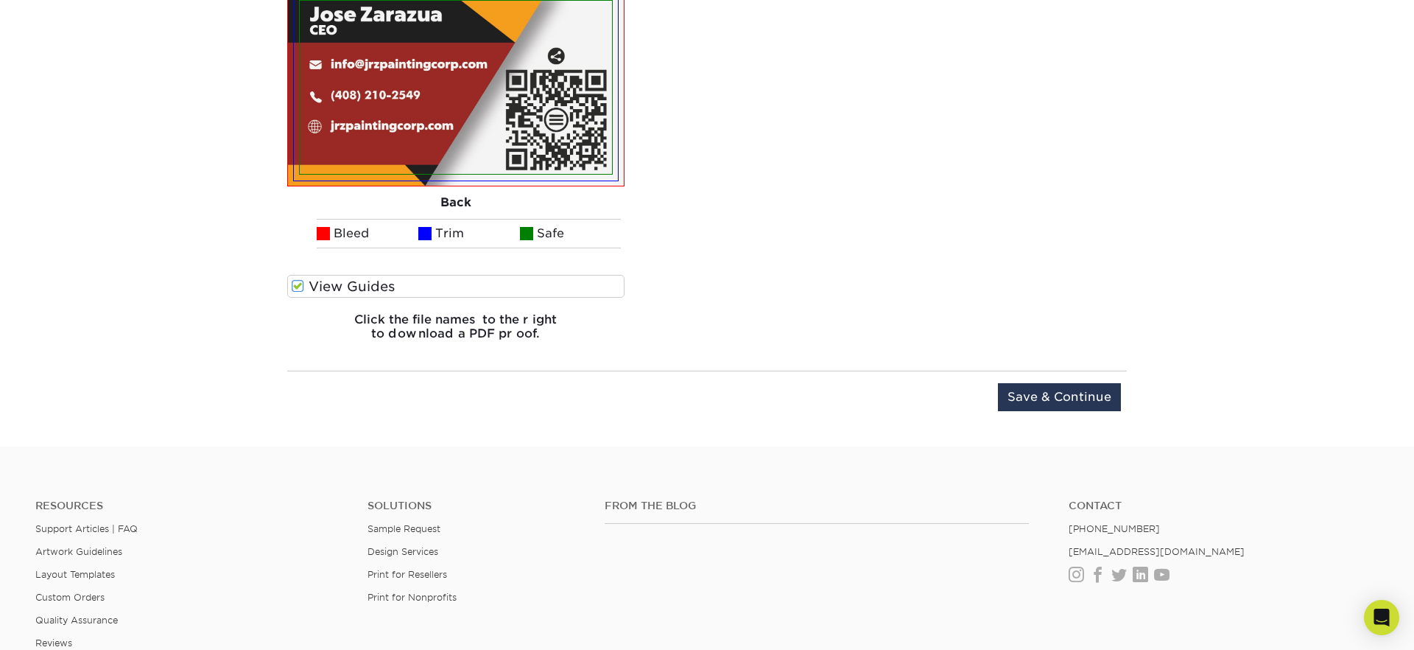
scroll to position [1184, 0]
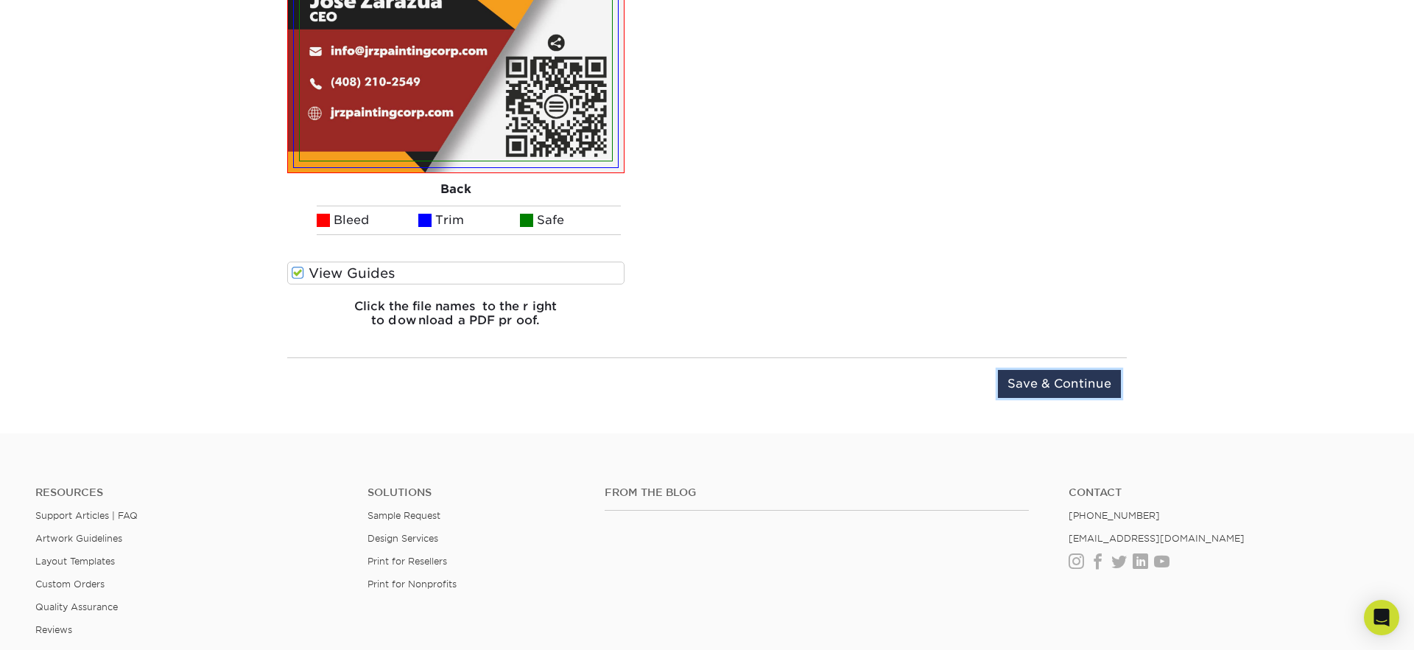
click at [1031, 382] on input "Save & Continue" at bounding box center [1059, 384] width 123 height 28
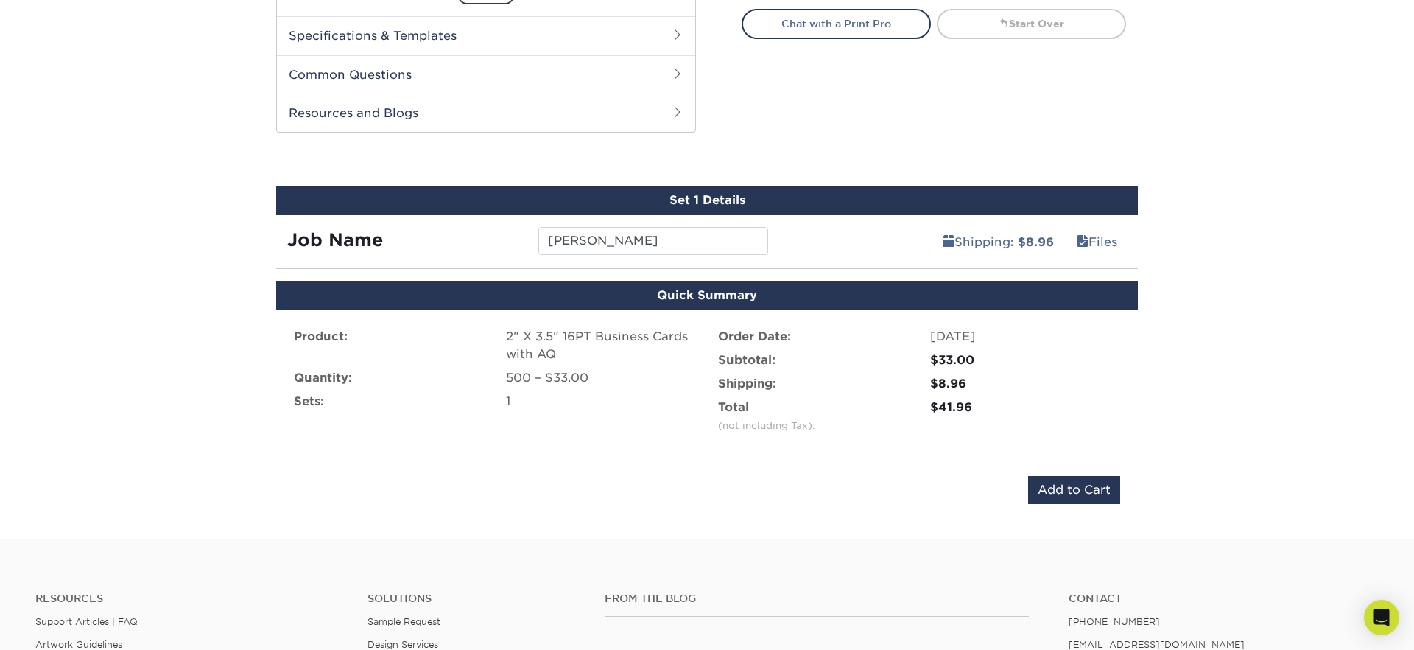
scroll to position [611, 0]
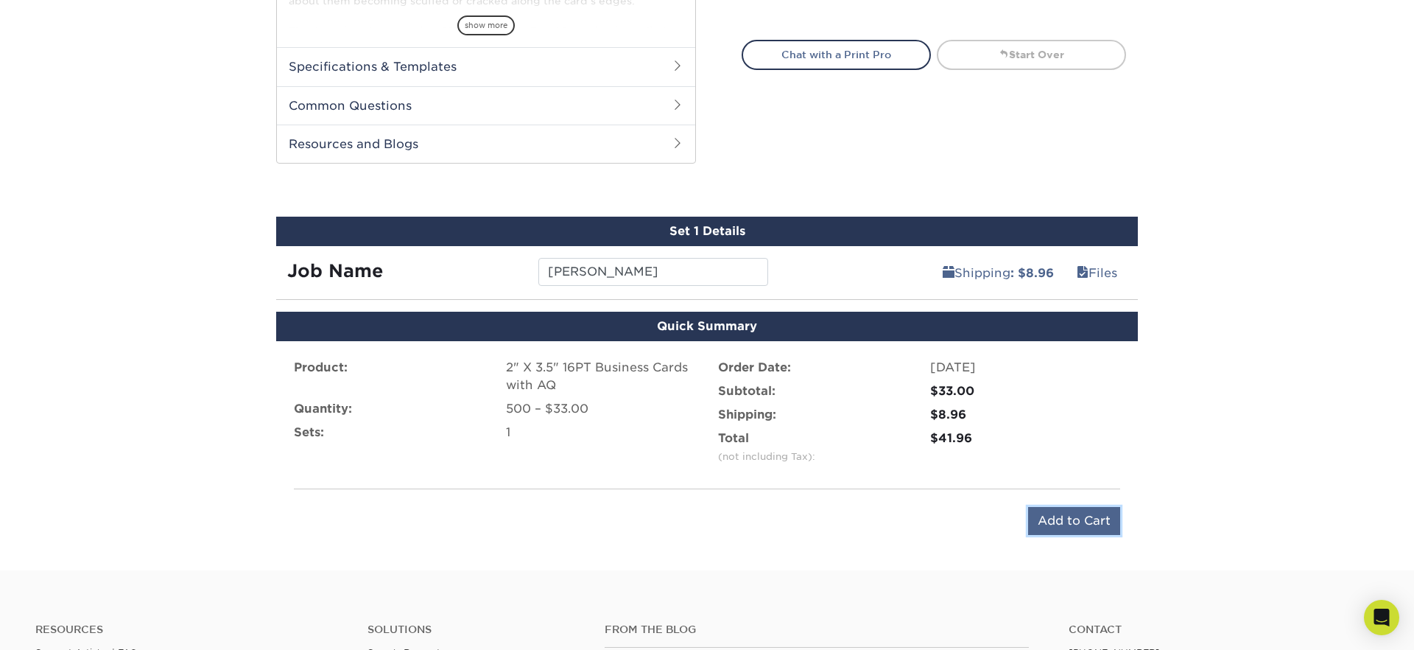
click at [1070, 521] on input "Add to Cart" at bounding box center [1074, 521] width 92 height 28
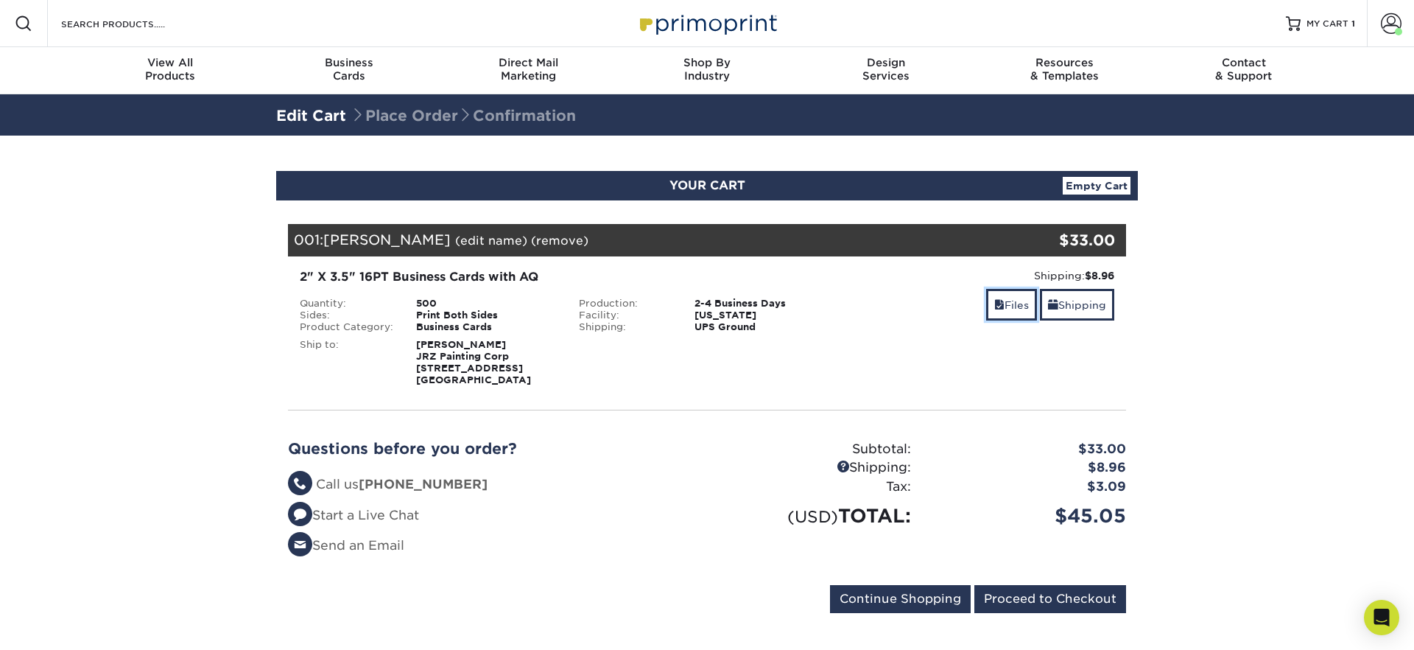
drag, startPoint x: 1012, startPoint y: 309, endPoint x: 941, endPoint y: 343, distance: 78.7
click at [1012, 309] on link "Files" at bounding box center [1011, 305] width 51 height 32
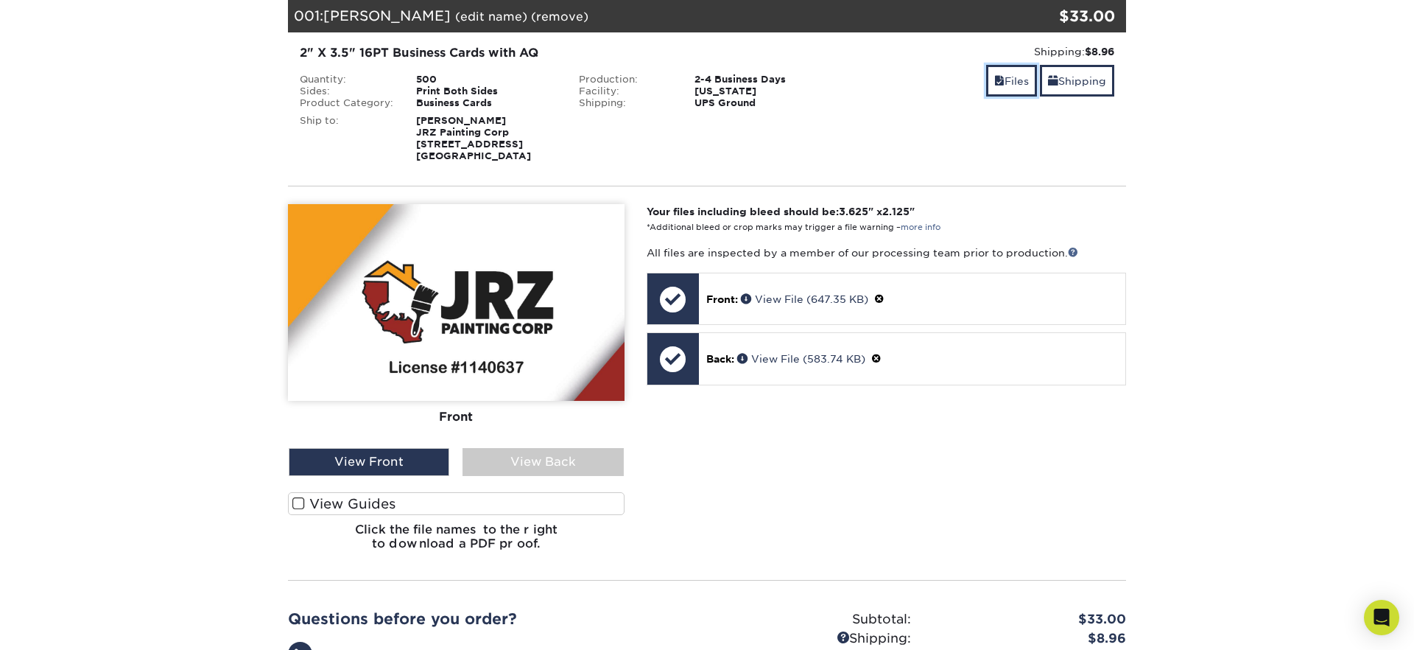
scroll to position [240, 0]
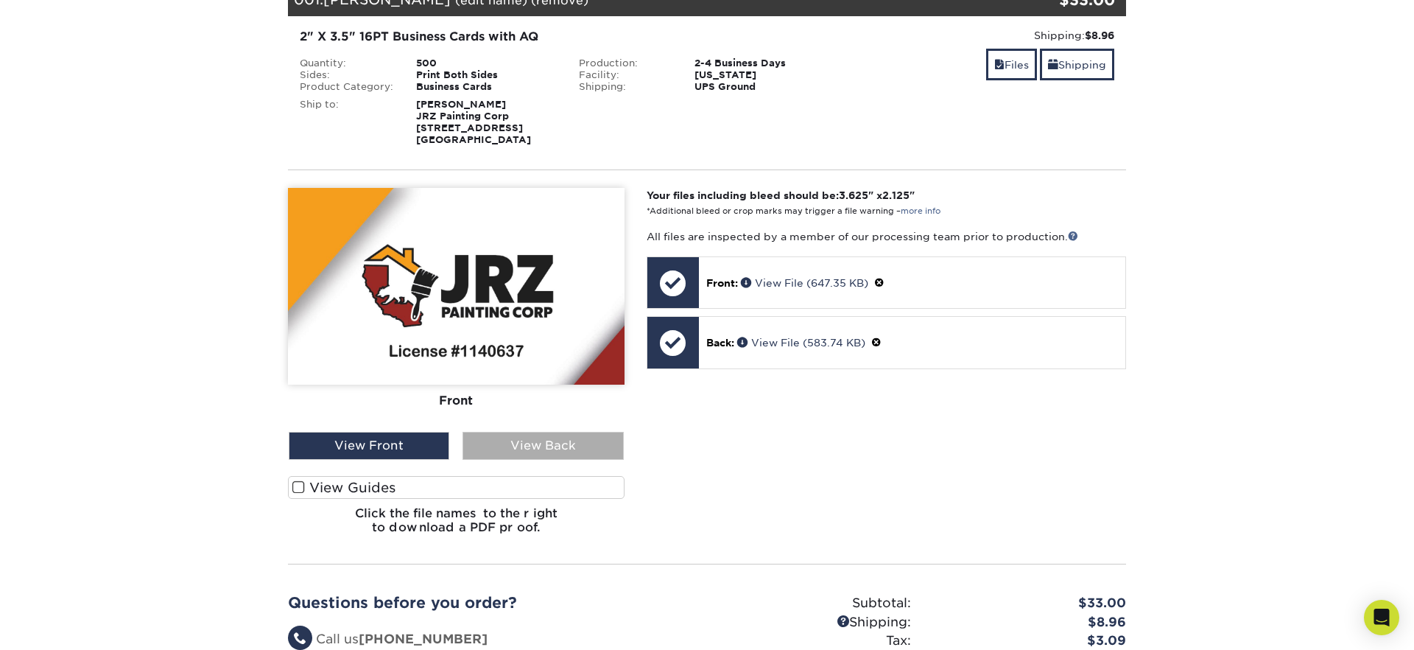
click at [547, 440] on div "View Back" at bounding box center [543, 446] width 161 height 28
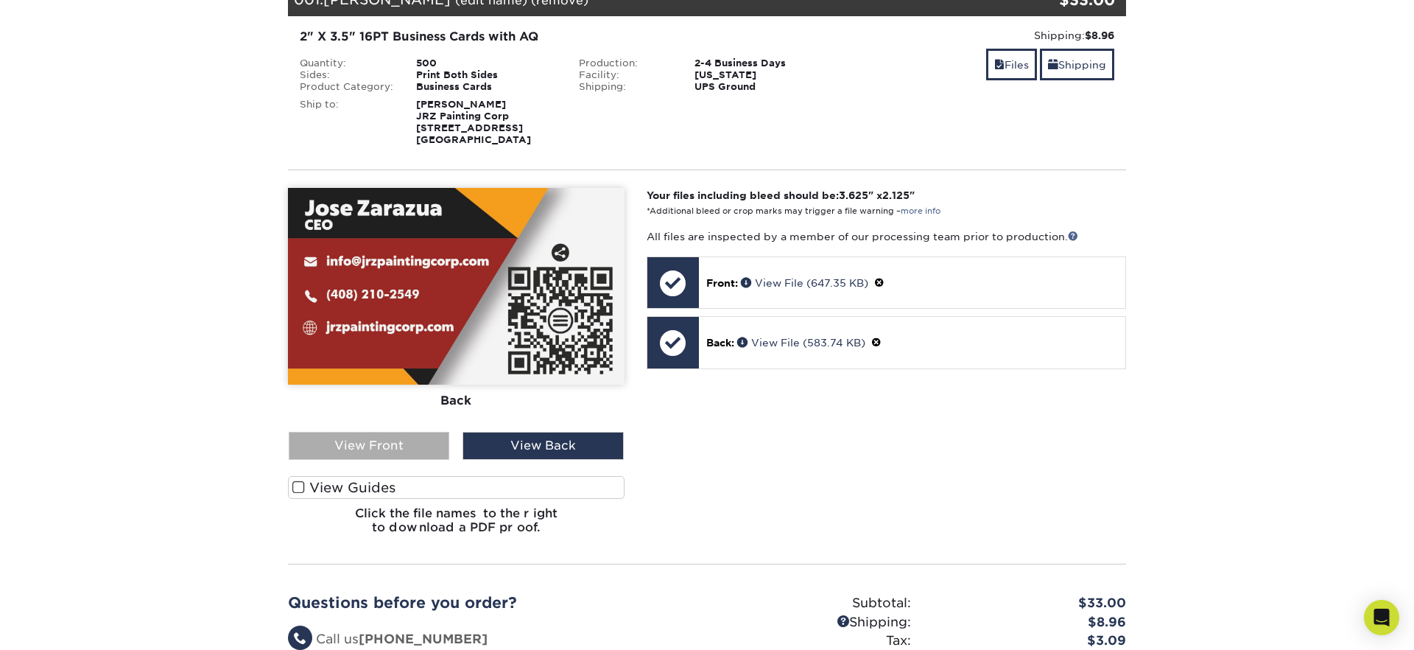
click at [387, 435] on div "View Front" at bounding box center [369, 446] width 161 height 28
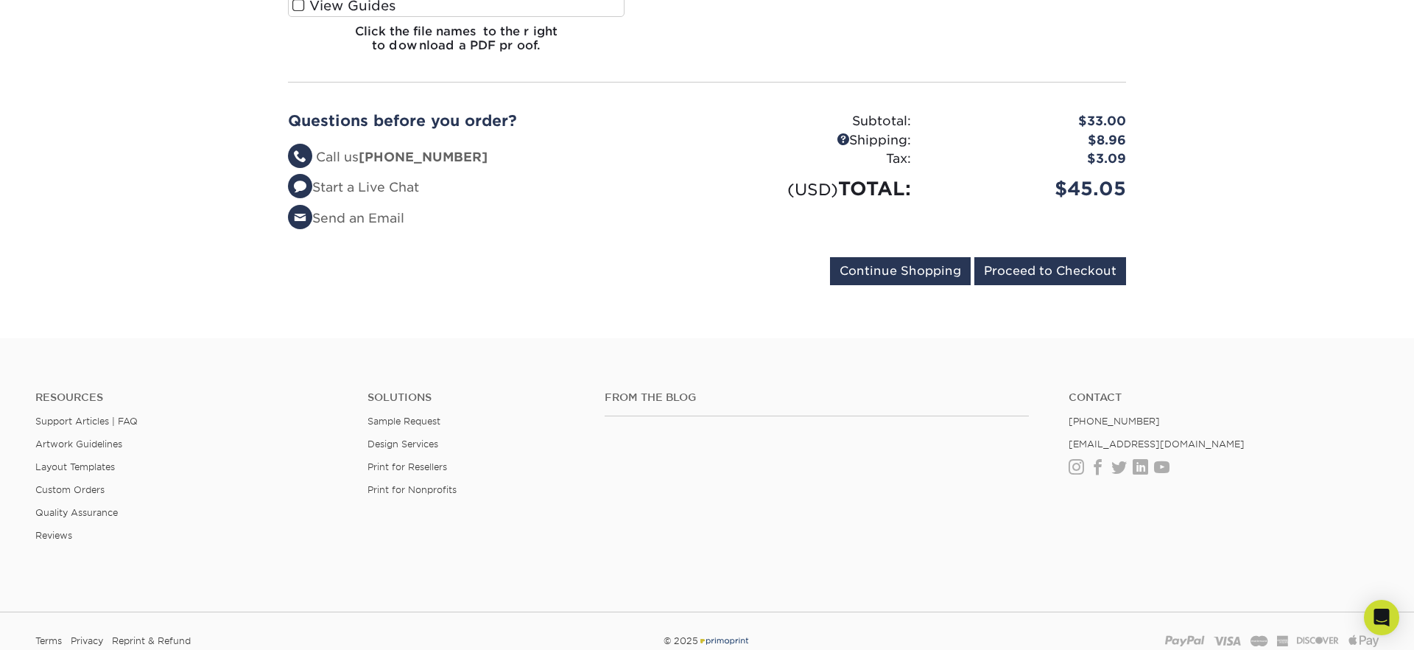
scroll to position [779, 0]
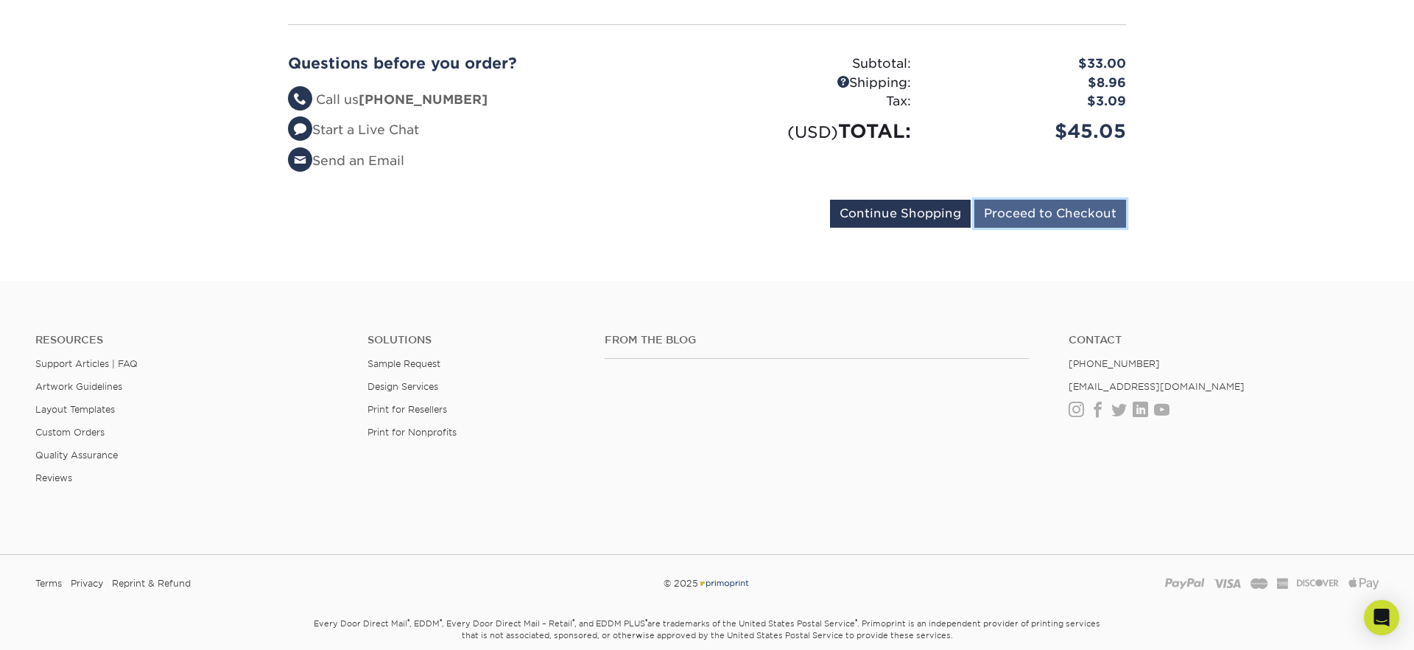
click at [1078, 208] on input "Proceed to Checkout" at bounding box center [1050, 214] width 152 height 28
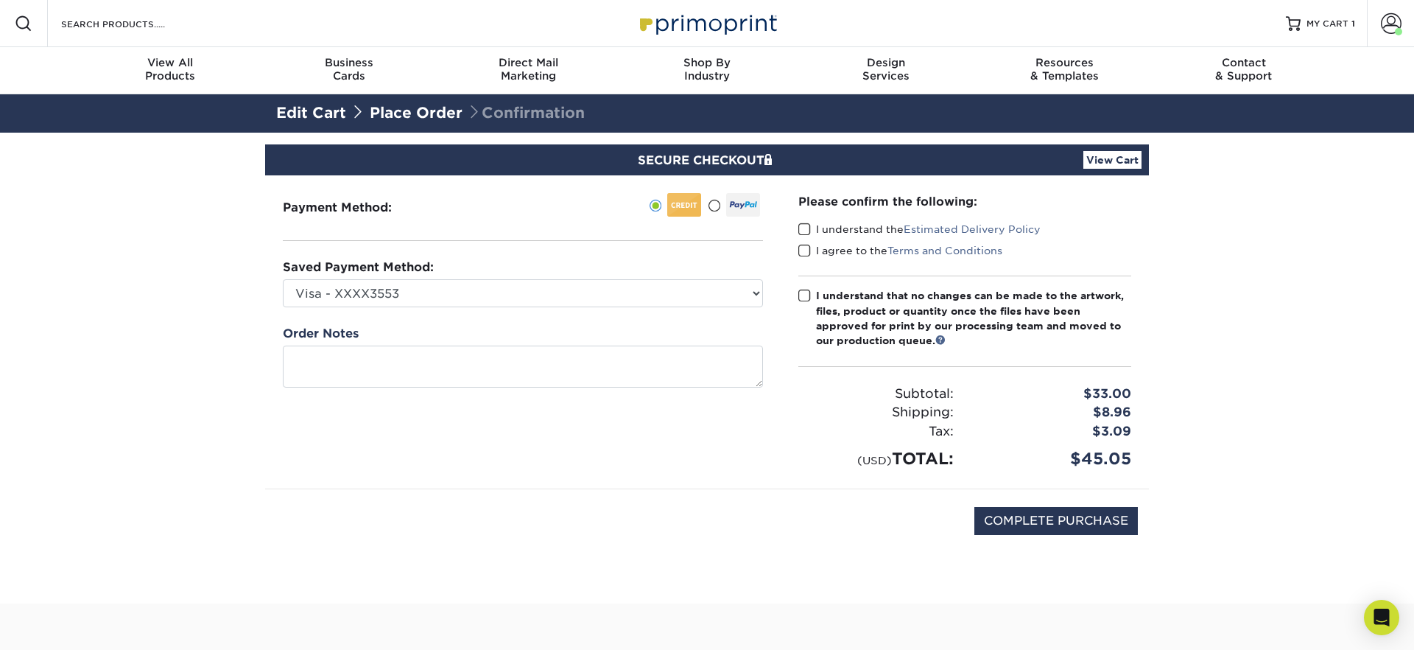
click at [803, 225] on span at bounding box center [804, 229] width 13 height 14
click at [0, 0] on input "I understand the Estimated Delivery Policy" at bounding box center [0, 0] width 0 height 0
drag, startPoint x: 803, startPoint y: 253, endPoint x: 804, endPoint y: 273, distance: 19.2
click at [803, 253] on span at bounding box center [804, 251] width 13 height 14
click at [0, 0] on input "I agree to the Terms and Conditions" at bounding box center [0, 0] width 0 height 0
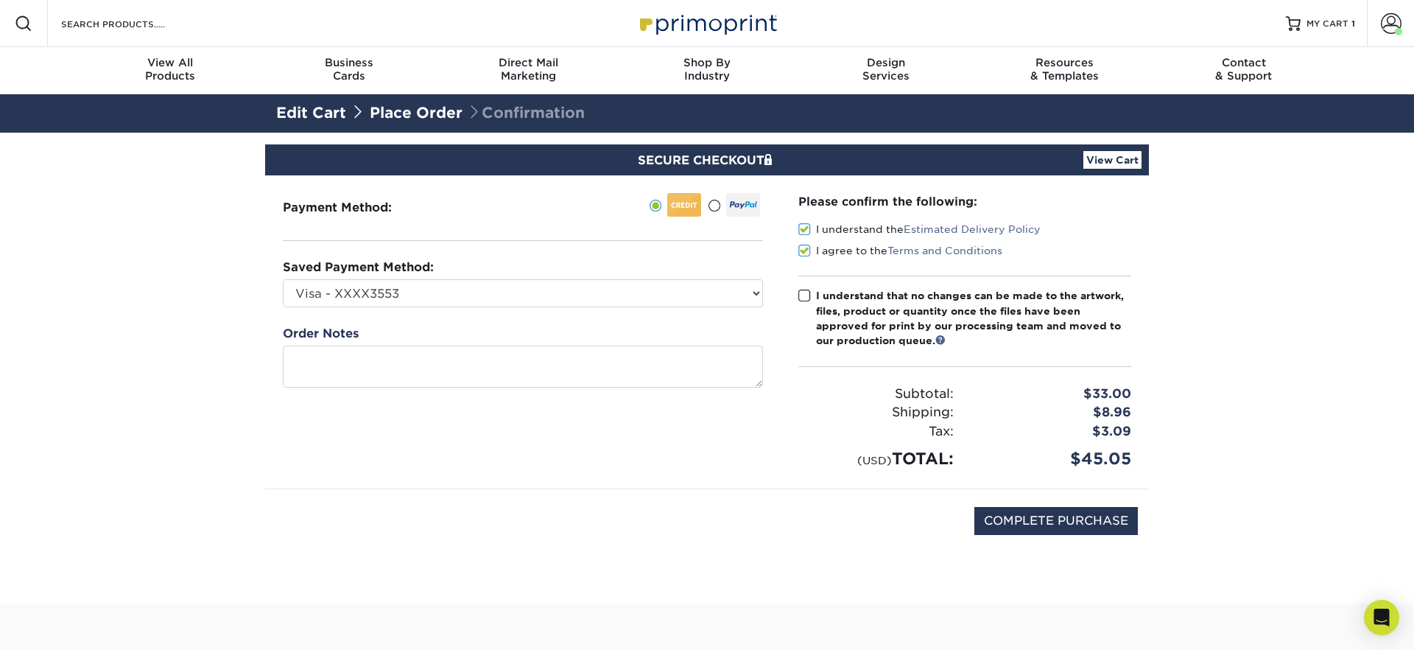
click at [802, 295] on span at bounding box center [804, 296] width 13 height 14
click at [0, 0] on input "I understand that no changes can be made to the artwork, files, product or quan…" at bounding box center [0, 0] width 0 height 0
click at [1035, 517] on input "COMPLETE PURCHASE" at bounding box center [1056, 521] width 164 height 28
type input "PROCESSING, PLEASE WAIT..."
